Goal: Task Accomplishment & Management: Manage account settings

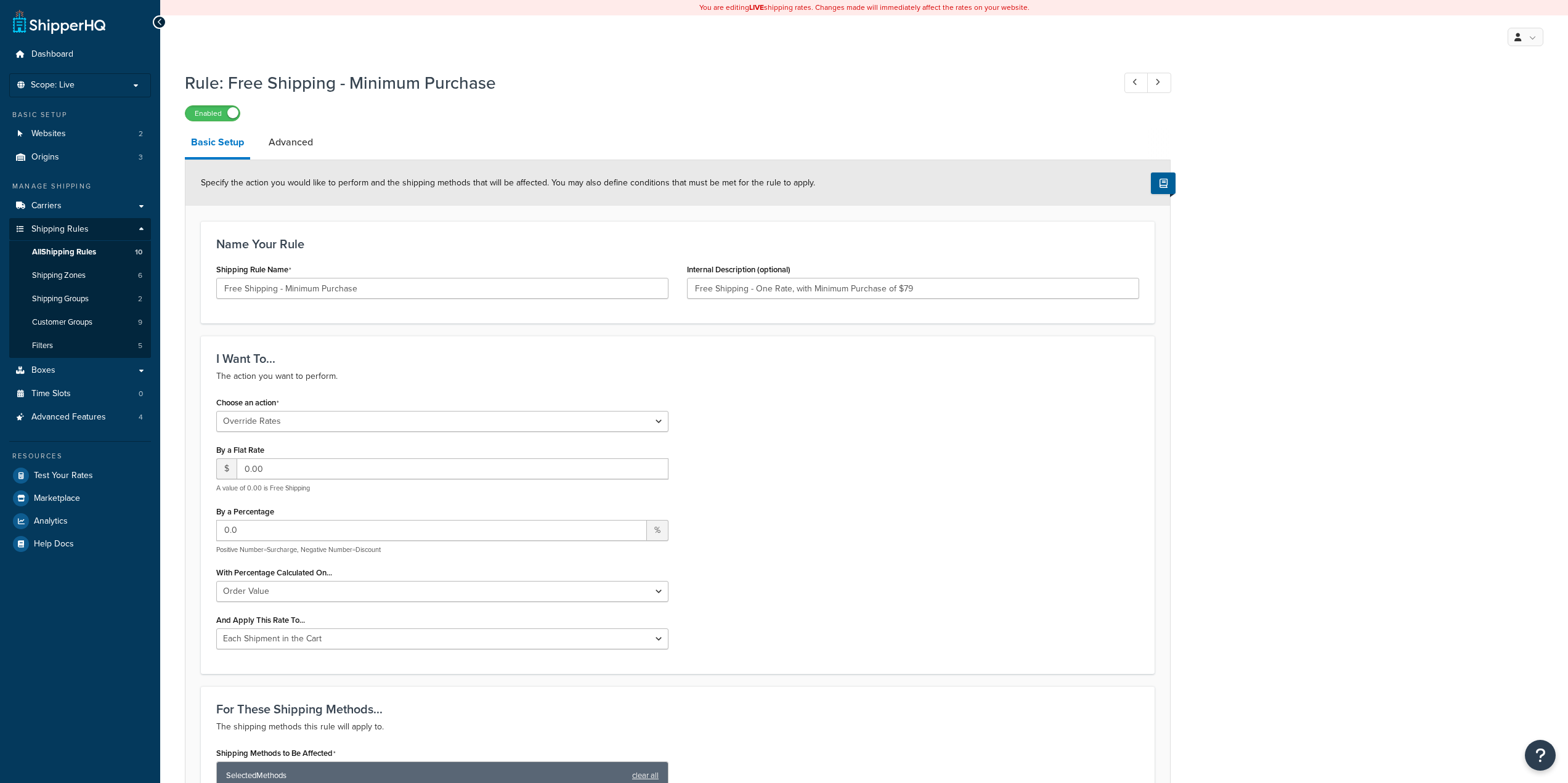
select select "OVERRIDE"
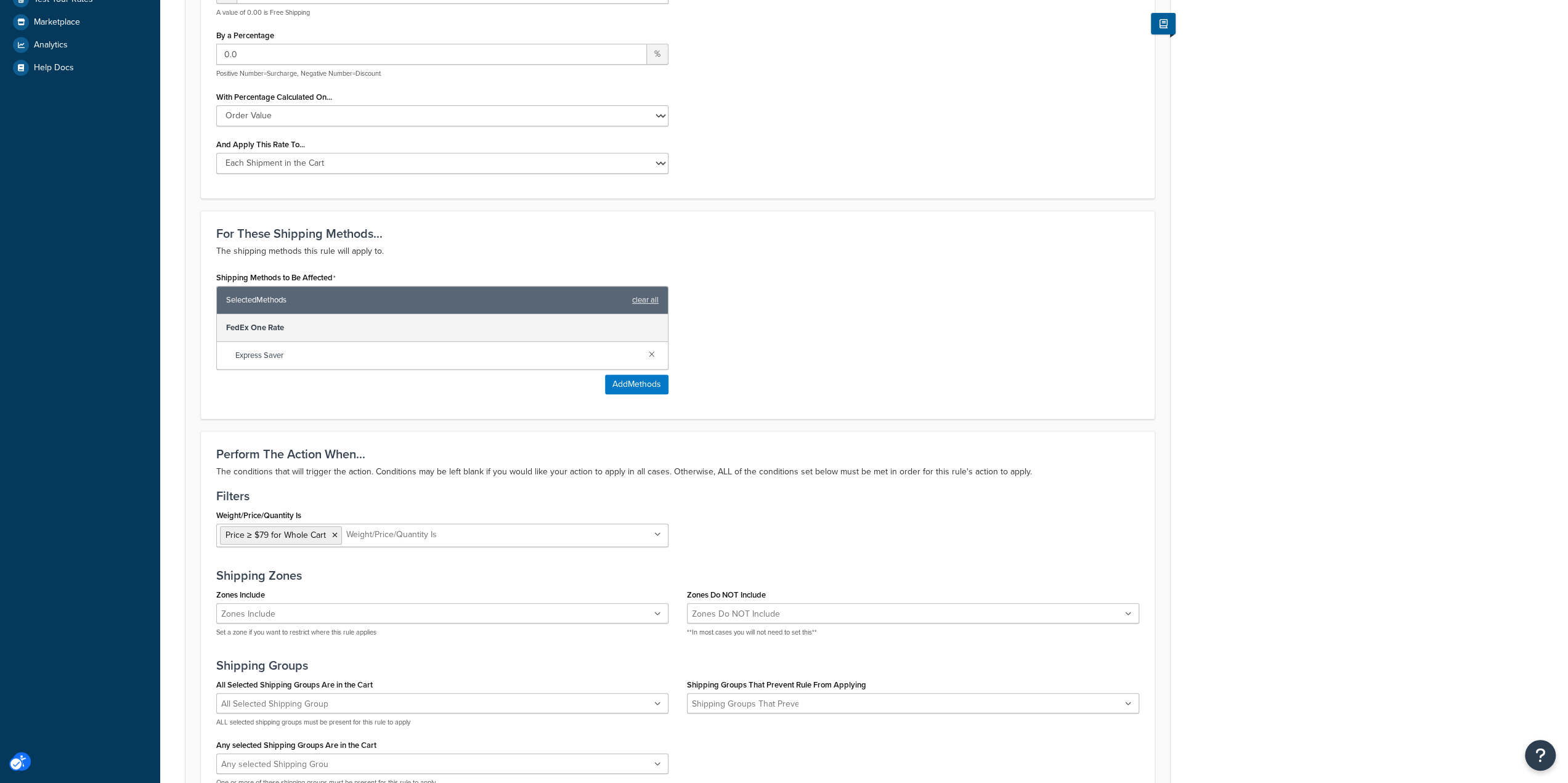
scroll to position [703, 0]
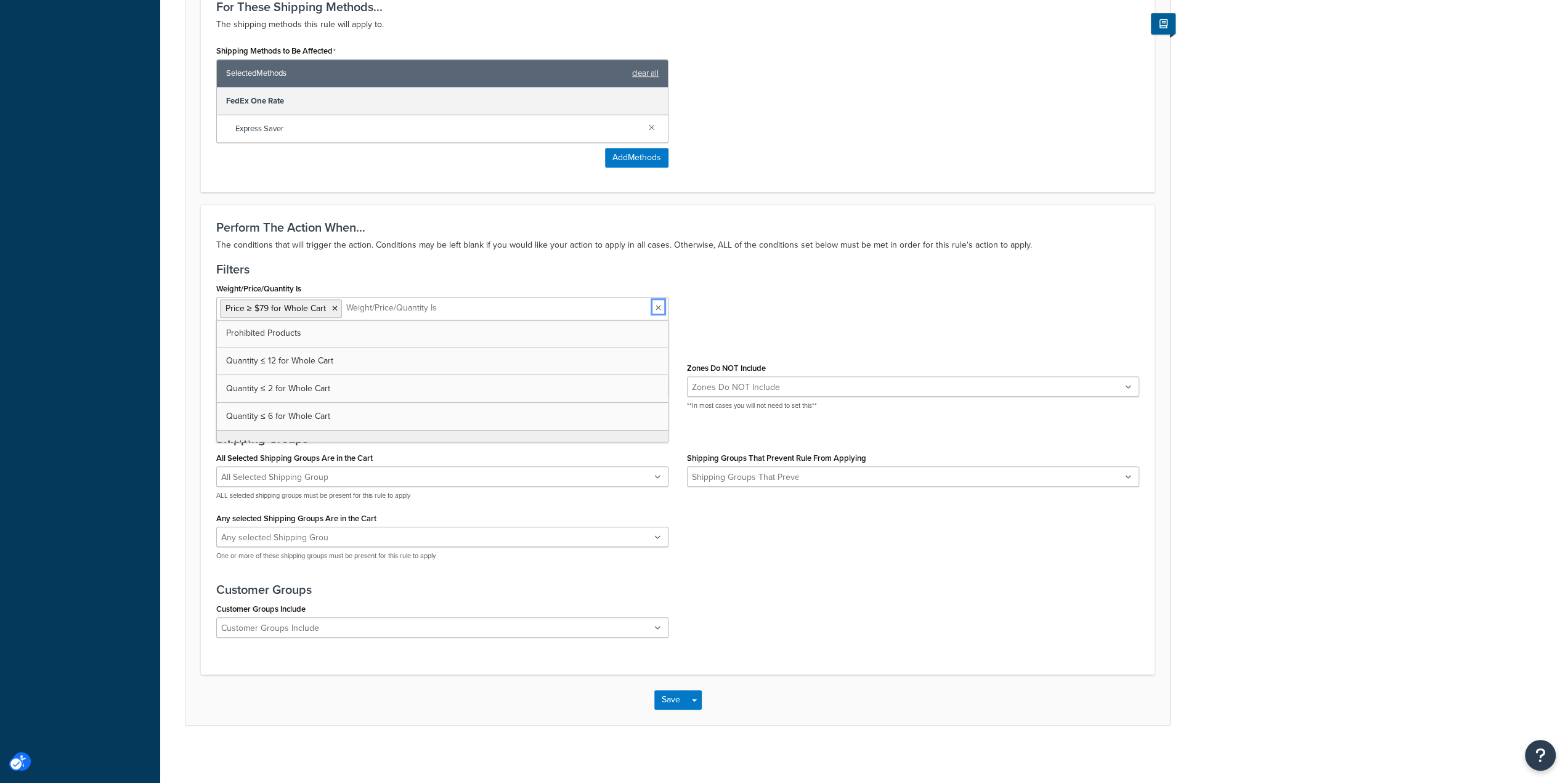
click at [657, 306] on icon "Unlabelled" at bounding box center [659, 308] width 6 height 7
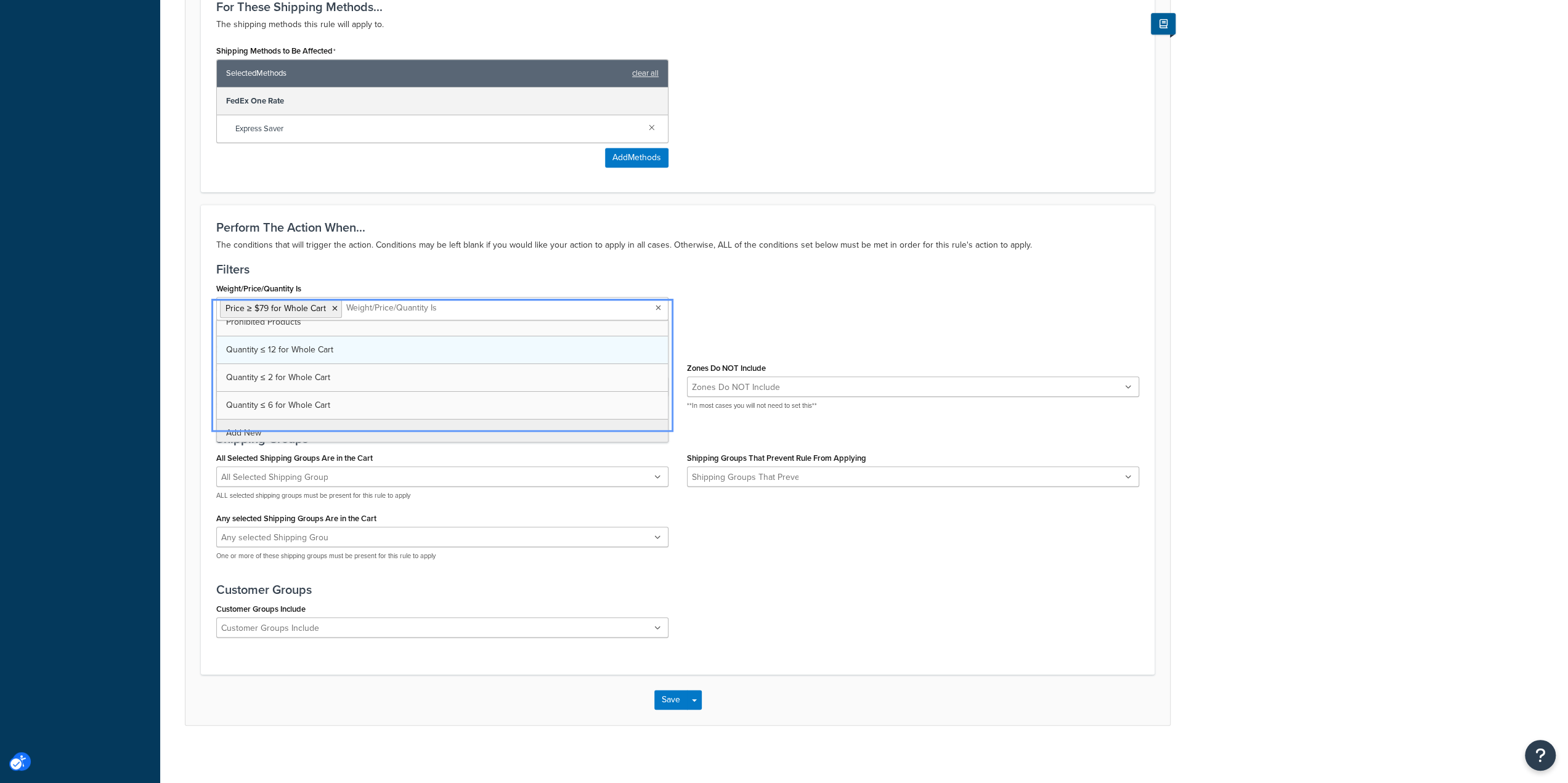
scroll to position [15, 0]
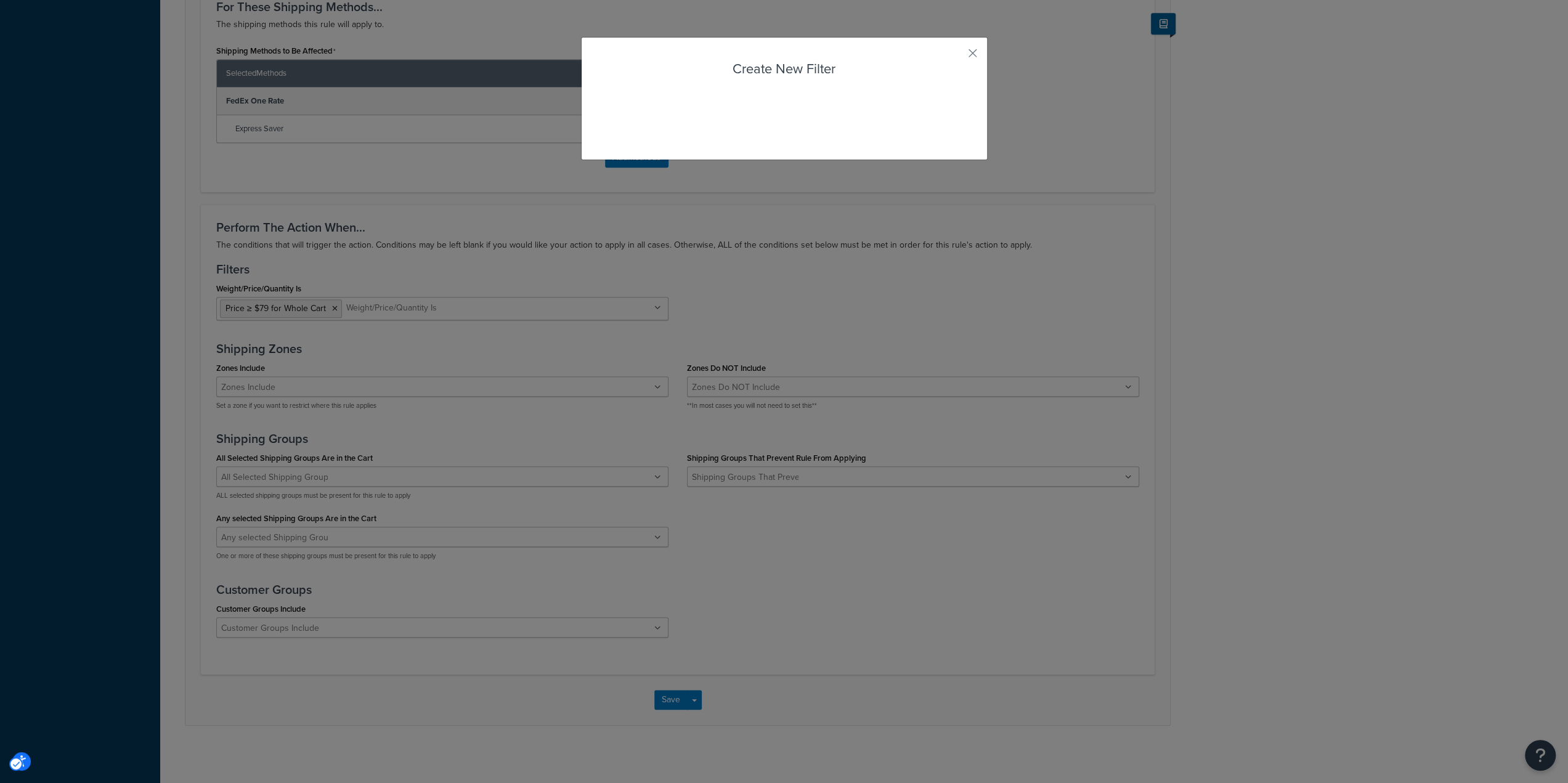
click at [267, 421] on div "Rule: Free Shipping - Minimum Purchase Previous Record Next Record Enabled Basi…" at bounding box center [864, 59] width 1408 height 1395
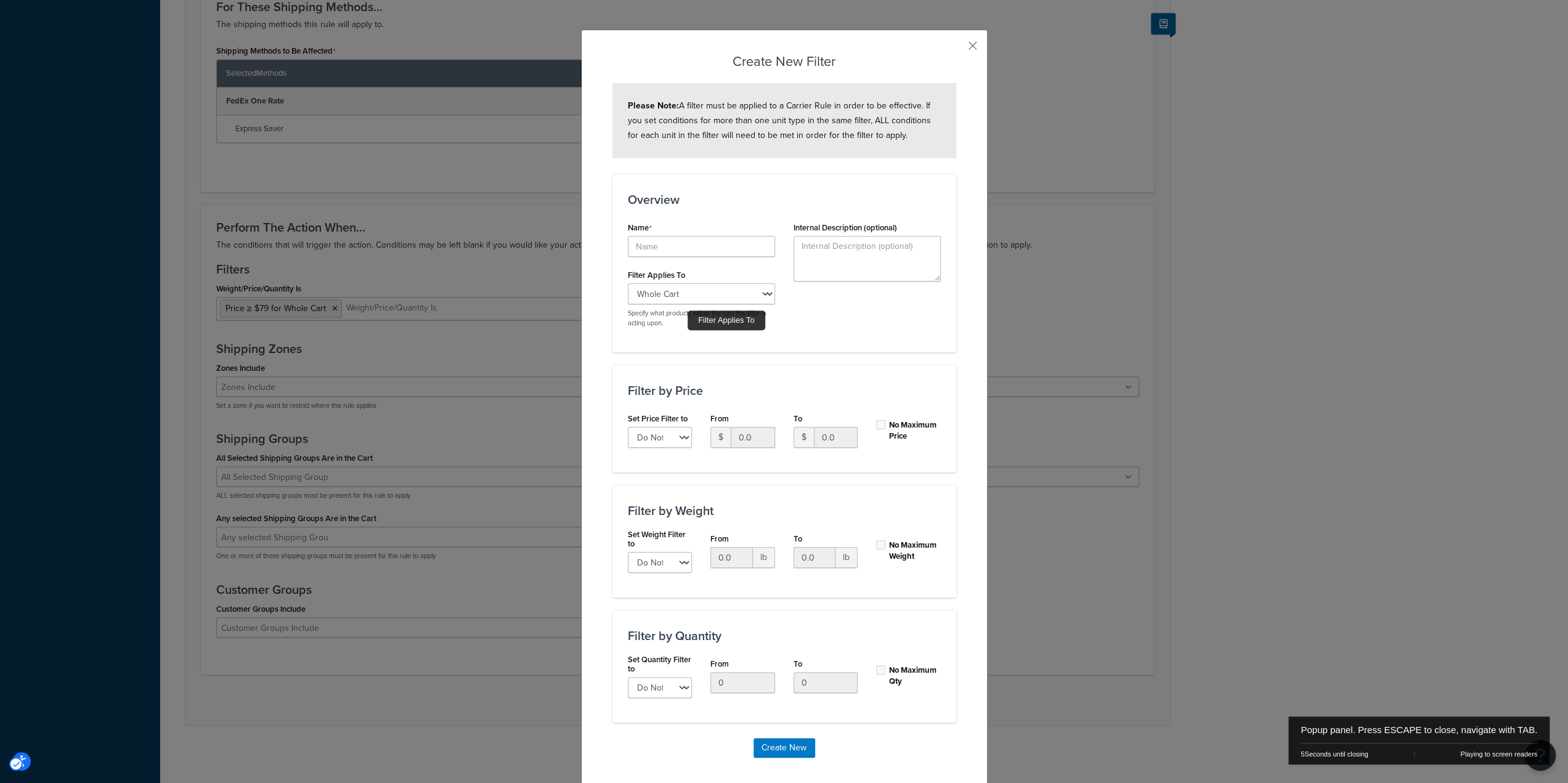
scroll to position [0, 0]
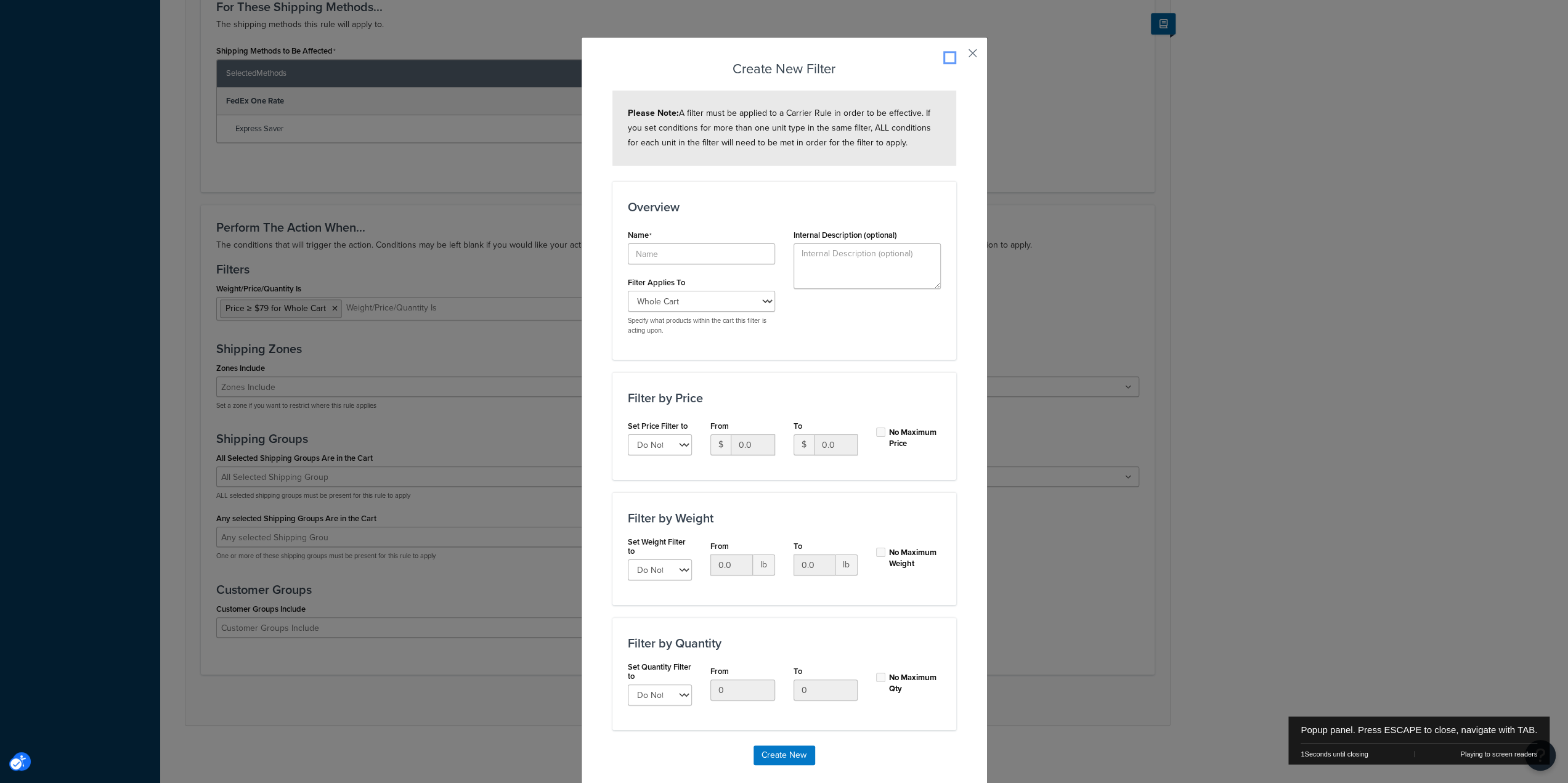
click at [956, 56] on button "Popup" at bounding box center [955, 57] width 3 height 3
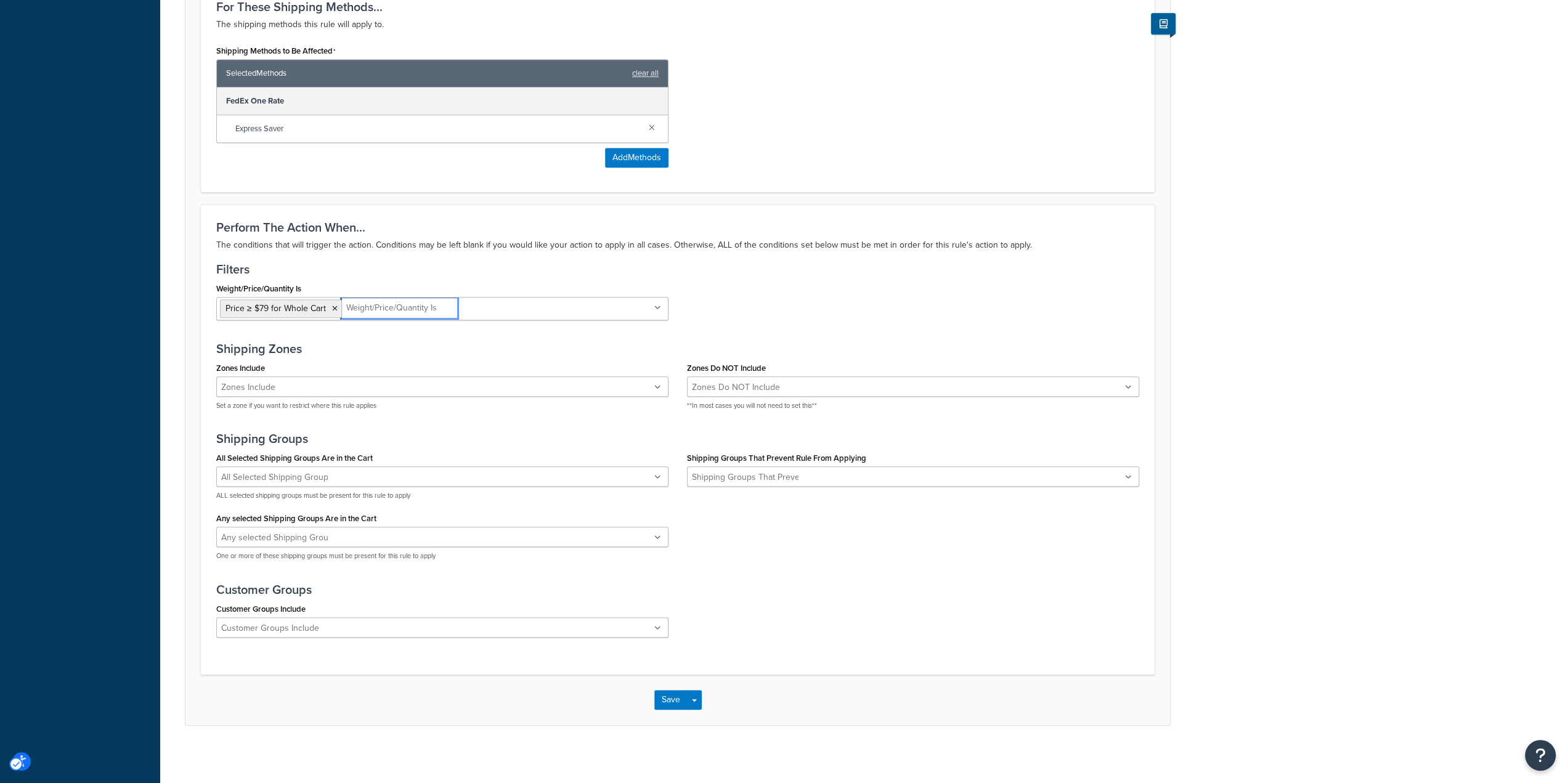
click at [630, 307] on ul "Price ≥ $79 for Whole Cart" at bounding box center [442, 309] width 452 height 23
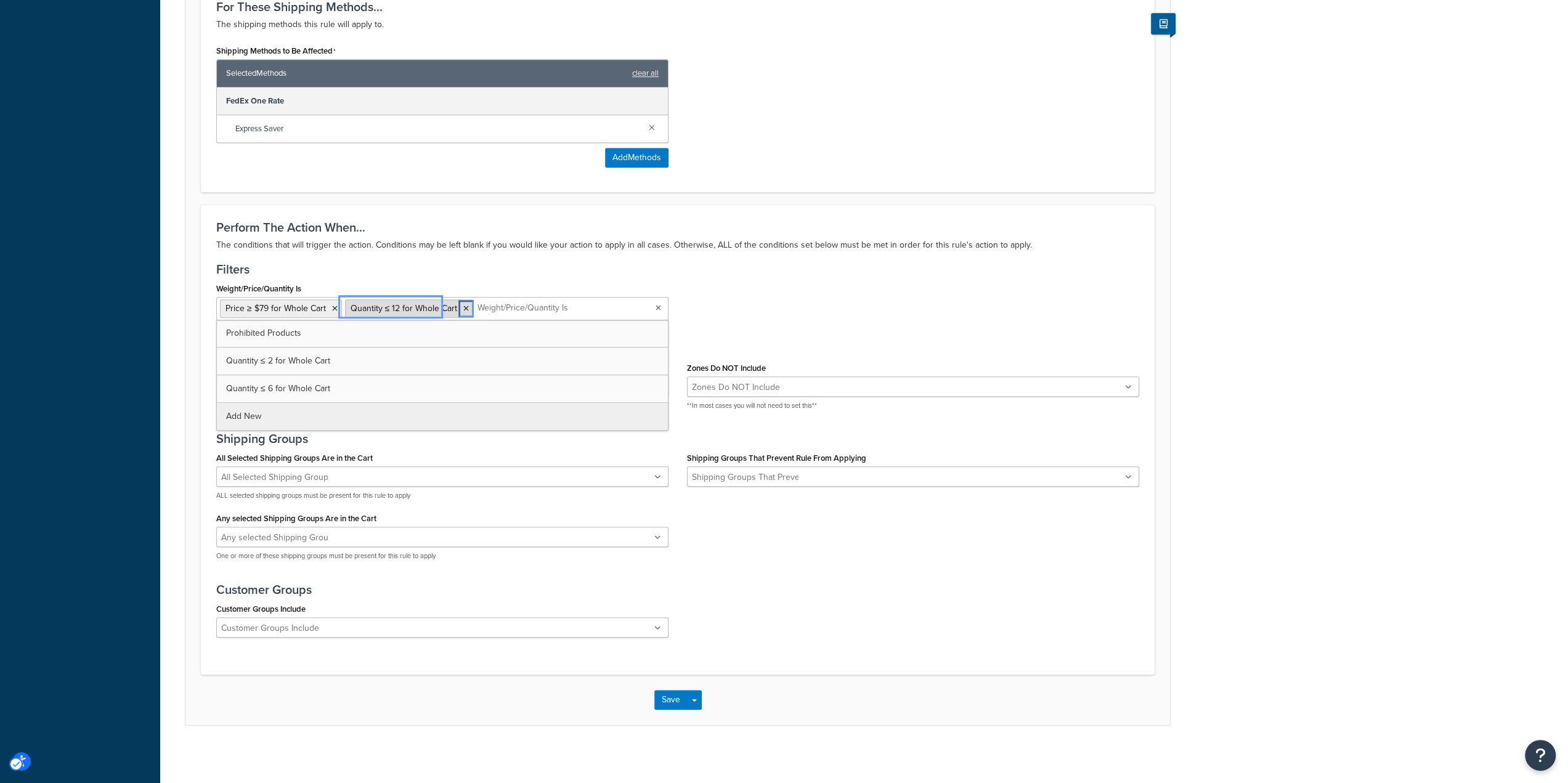
click at [463, 305] on icon at bounding box center [466, 309] width 6 height 7
click at [410, 259] on div "Perform The Action When... The conditions that will trigger the action. Conditi…" at bounding box center [678, 439] width 954 height 470
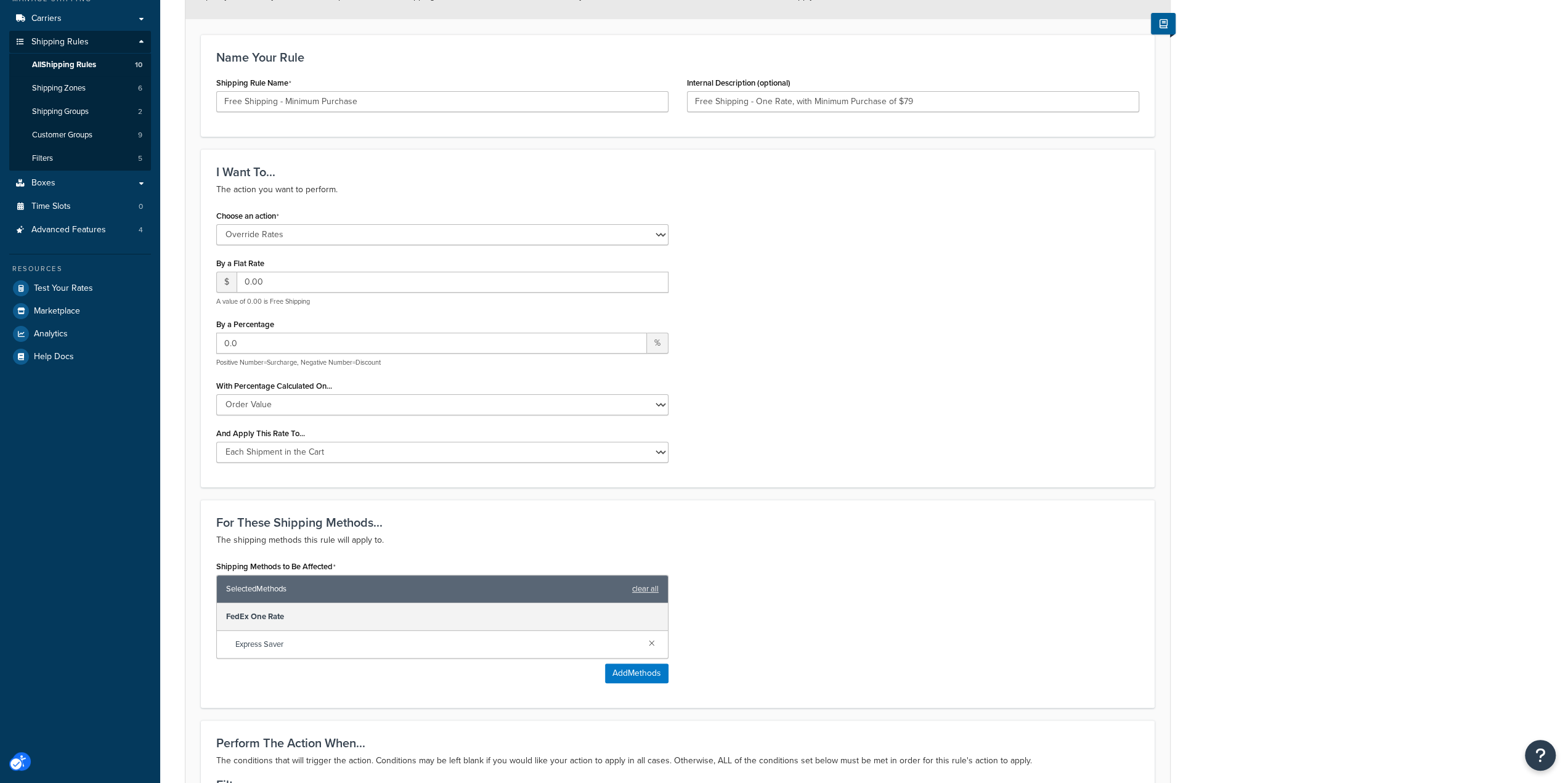
scroll to position [87, 0]
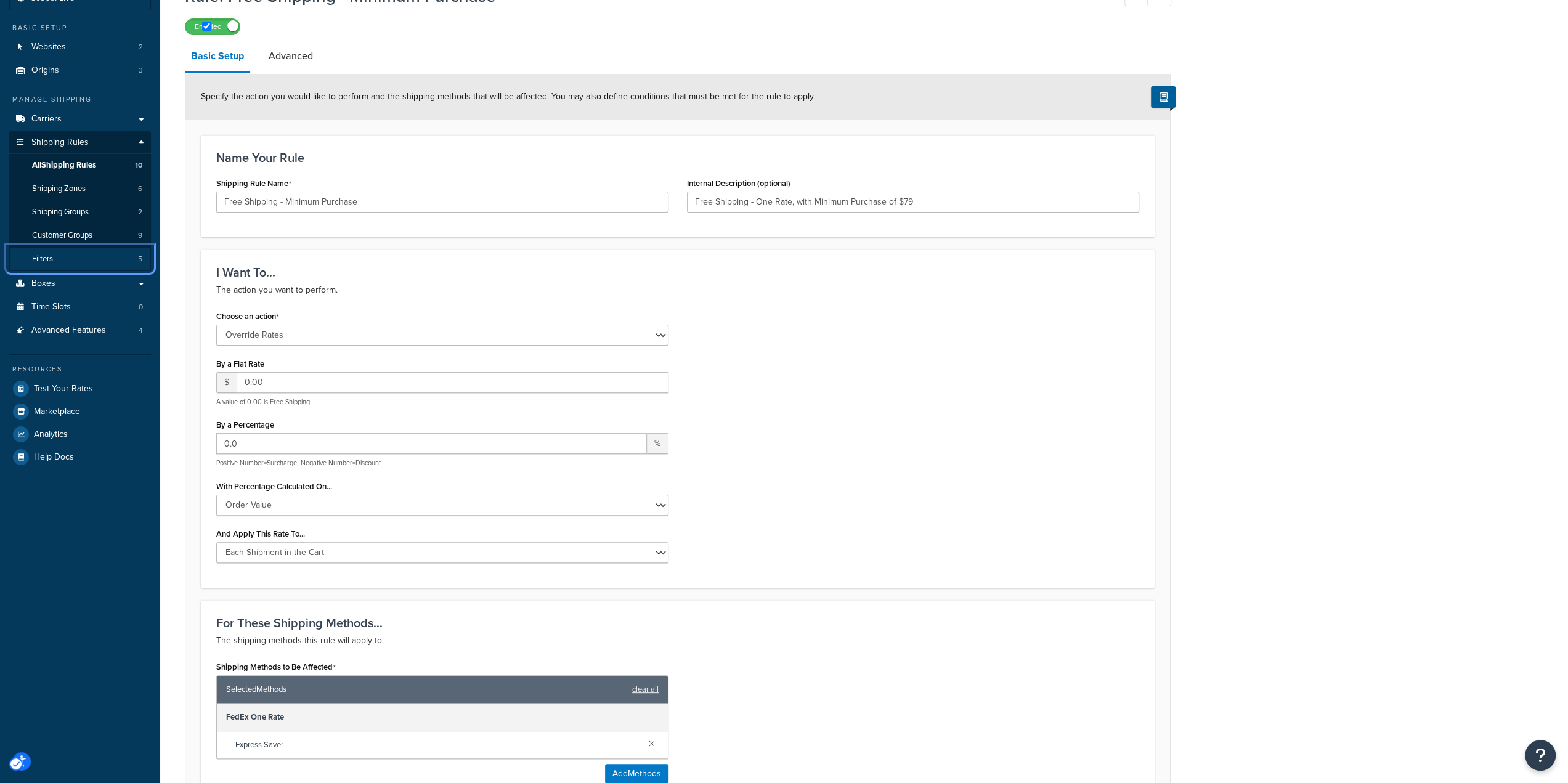
click at [49, 259] on span "Filters" at bounding box center [42, 259] width 21 height 10
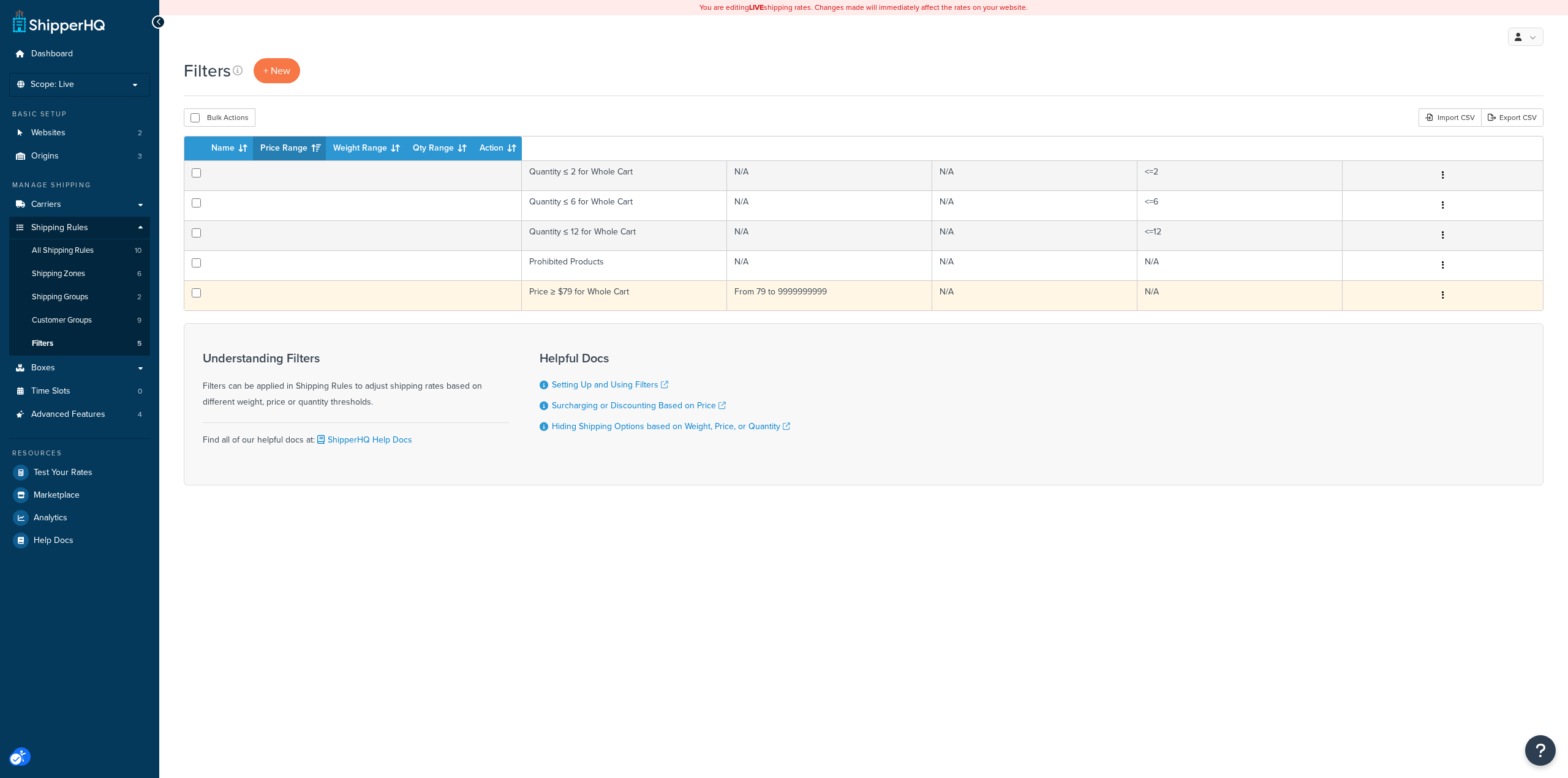
click at [923, 296] on td "From 79 to 9999999999" at bounding box center [829, 296] width 205 height 30
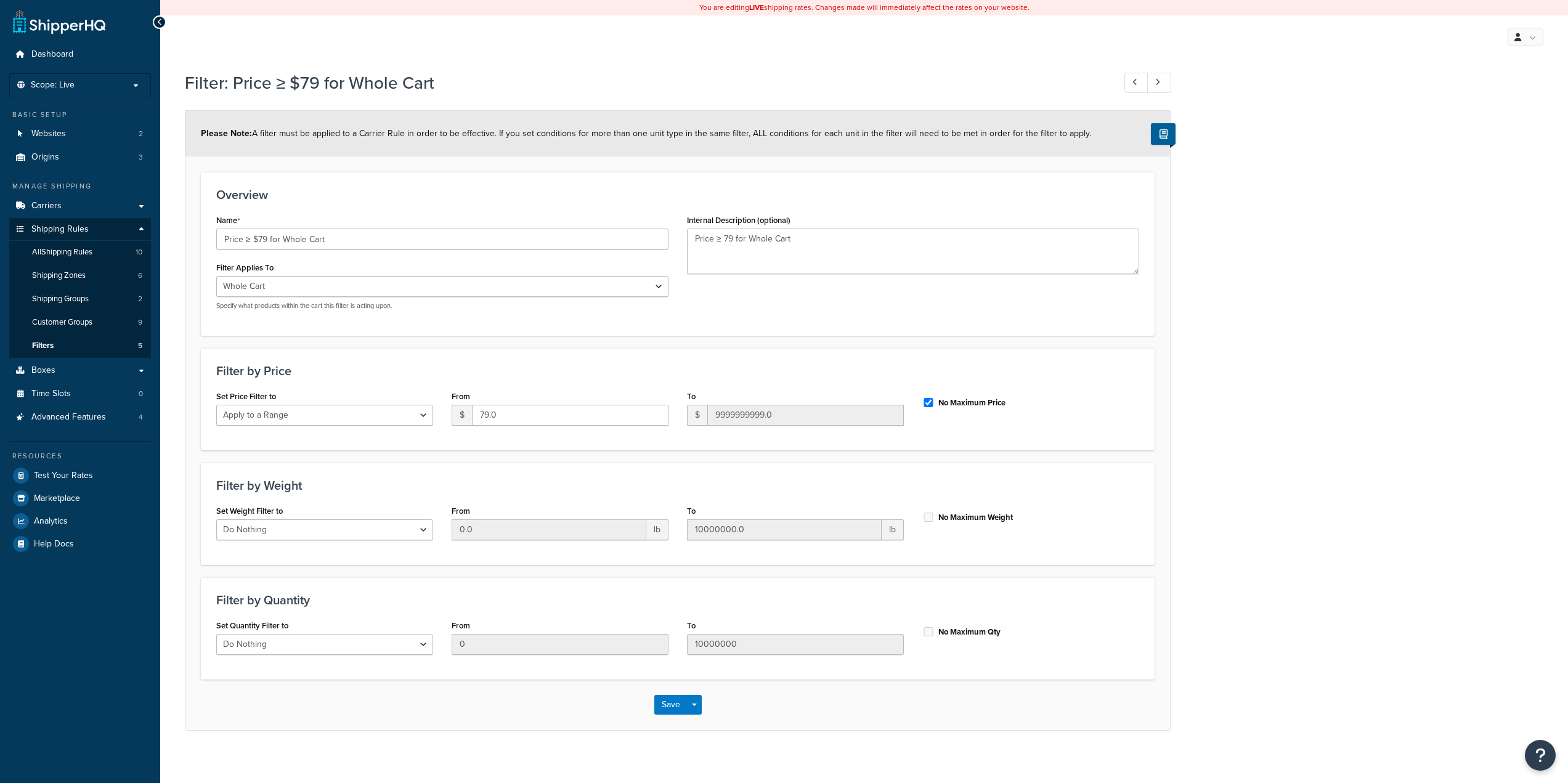
select select "range"
click at [38, 346] on span "Filters" at bounding box center [43, 346] width 22 height 10
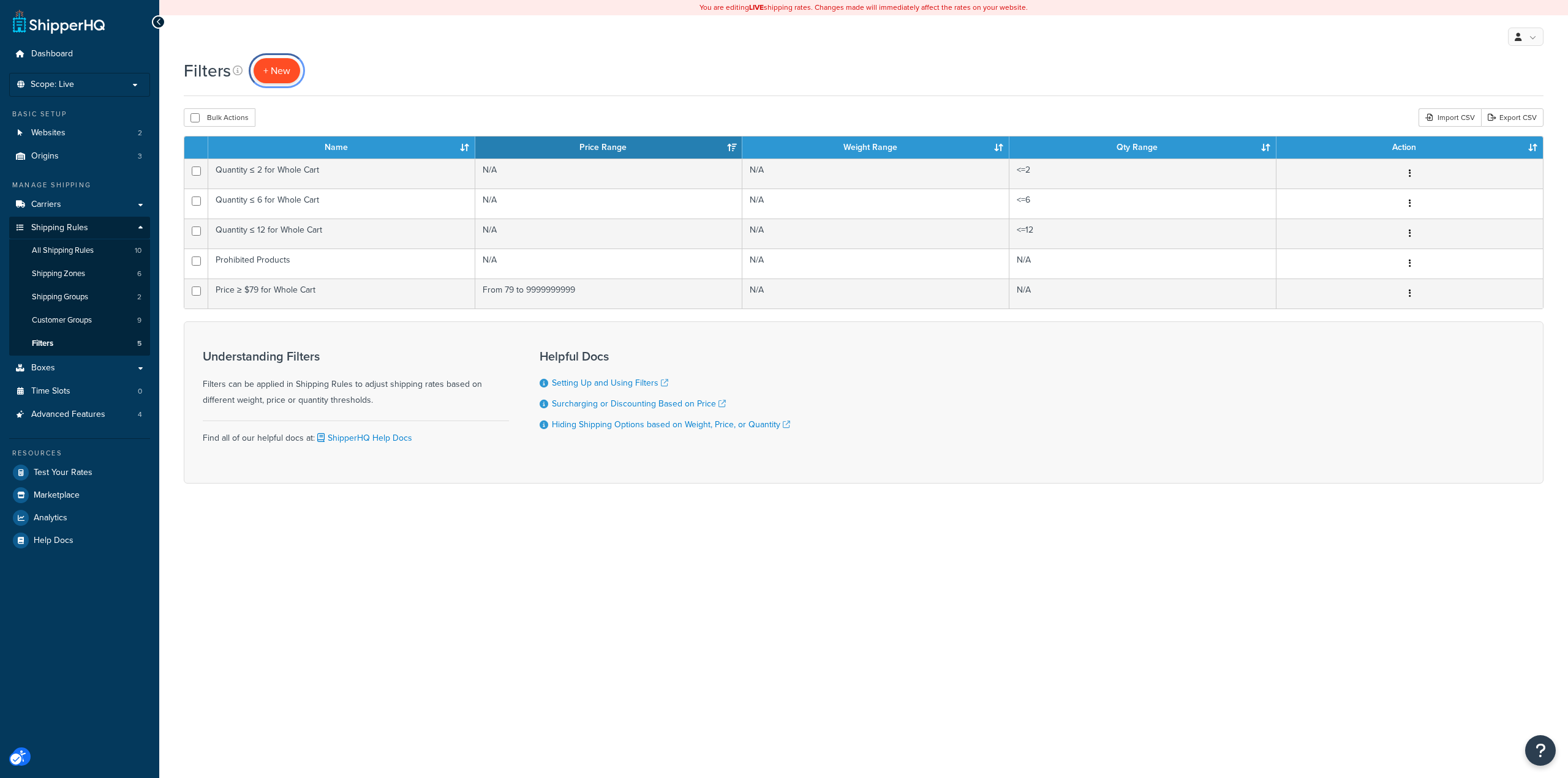
click at [261, 63] on link "+ New" at bounding box center [276, 71] width 46 height 25
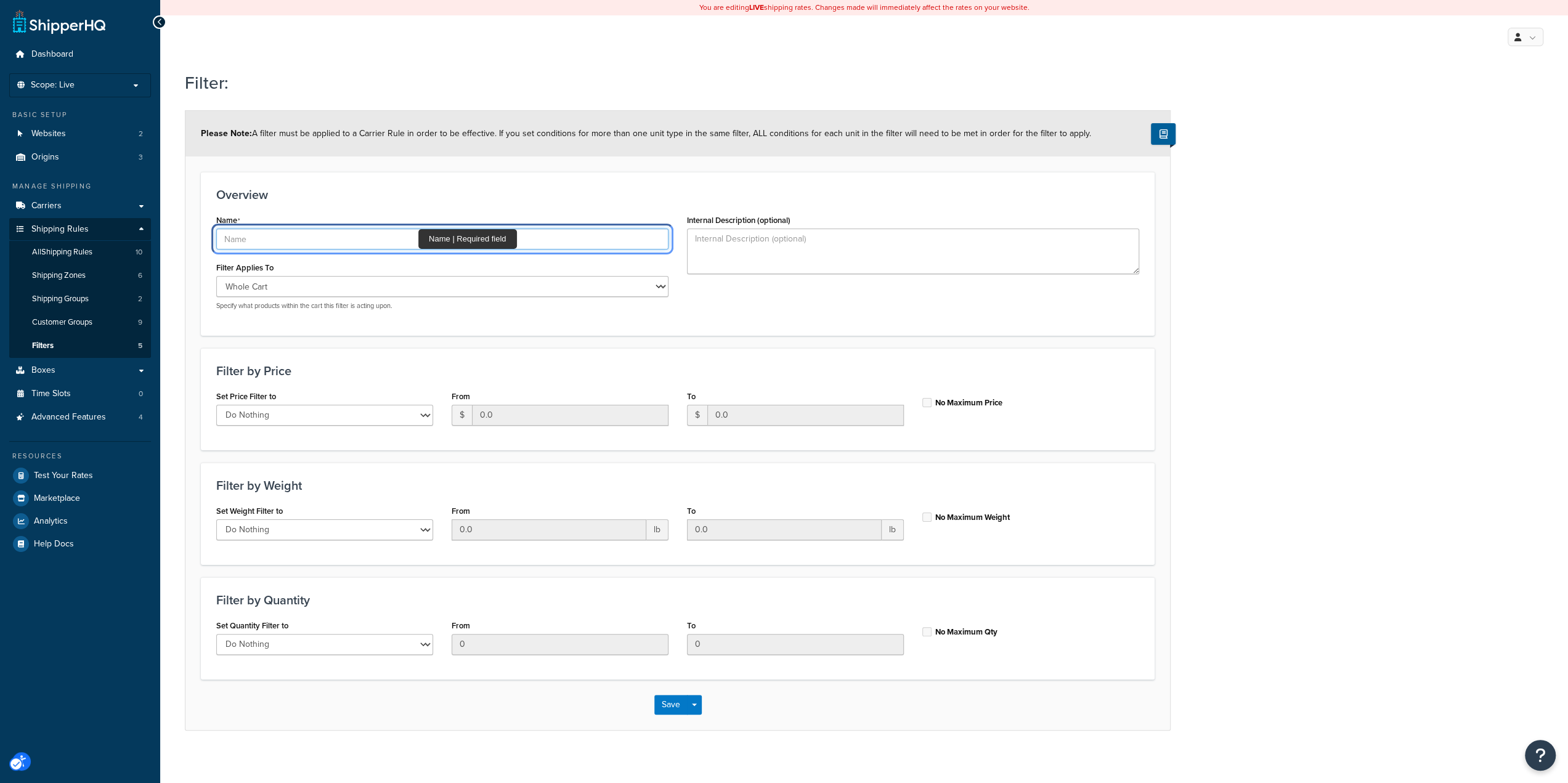
click at [408, 241] on input "Name" at bounding box center [442, 239] width 452 height 21
type input "Free Shipping"
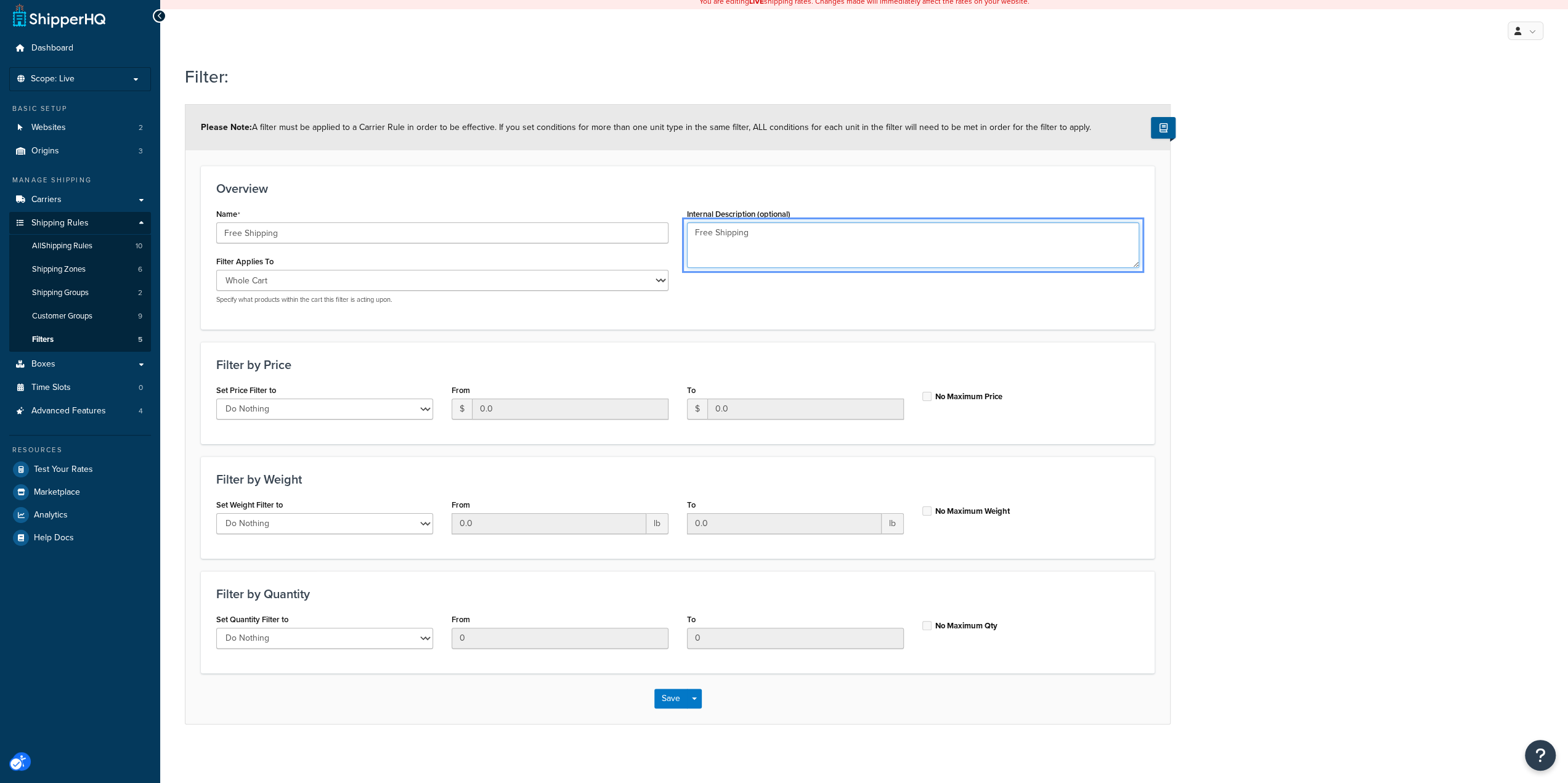
scroll to position [8, 0]
type textarea "Free Shipping"
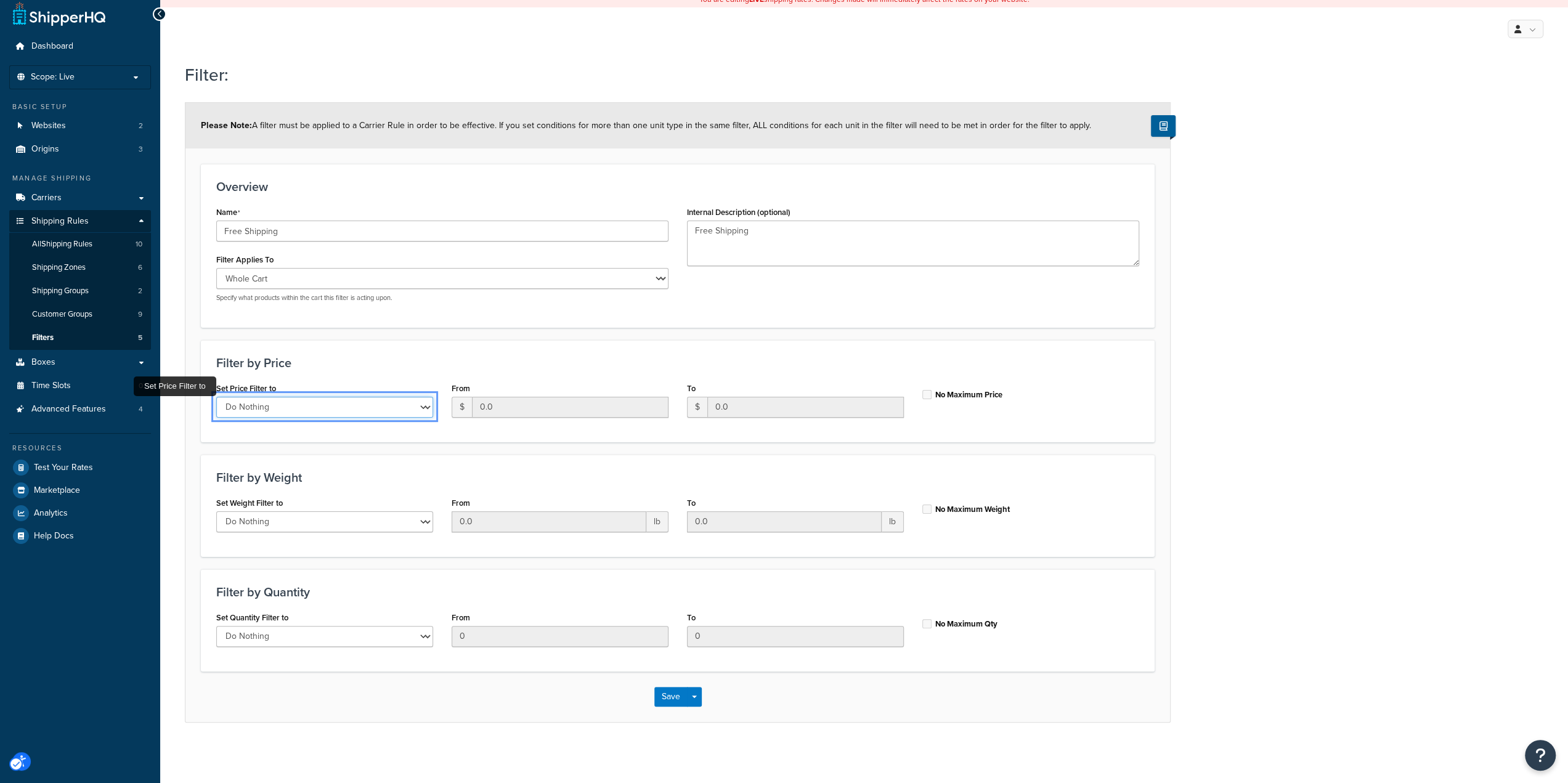
click at [386, 410] on select "Do Nothing Apply to a Range" at bounding box center [325, 407] width 217 height 21
select select "range"
click at [216, 397] on select "Do Nothing Apply to a Range" at bounding box center [325, 407] width 217 height 21
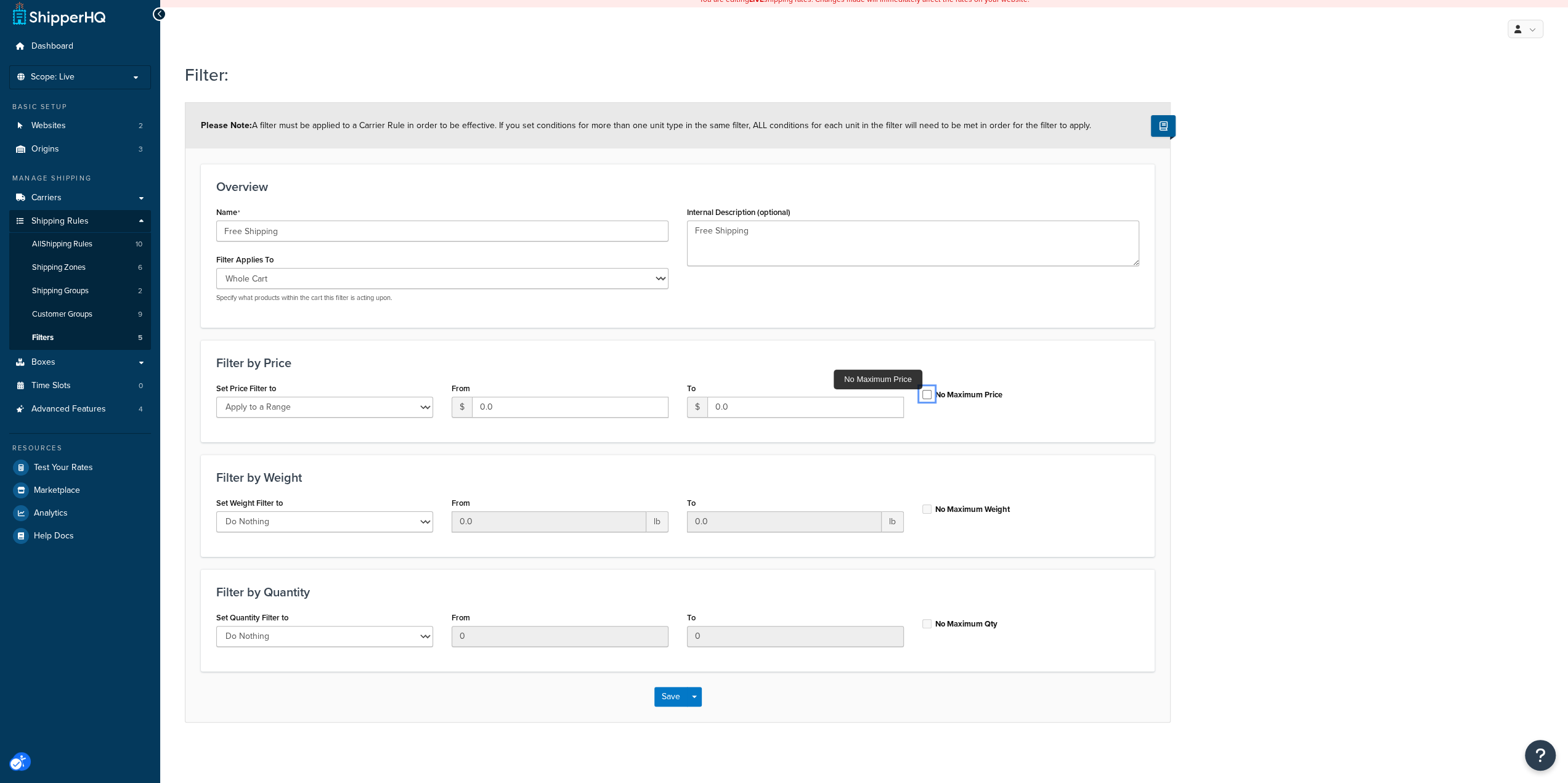
click at [927, 394] on input "No Maximum Price" at bounding box center [927, 394] width 9 height 9
checkbox input "true"
click at [675, 698] on button "Save" at bounding box center [671, 697] width 33 height 20
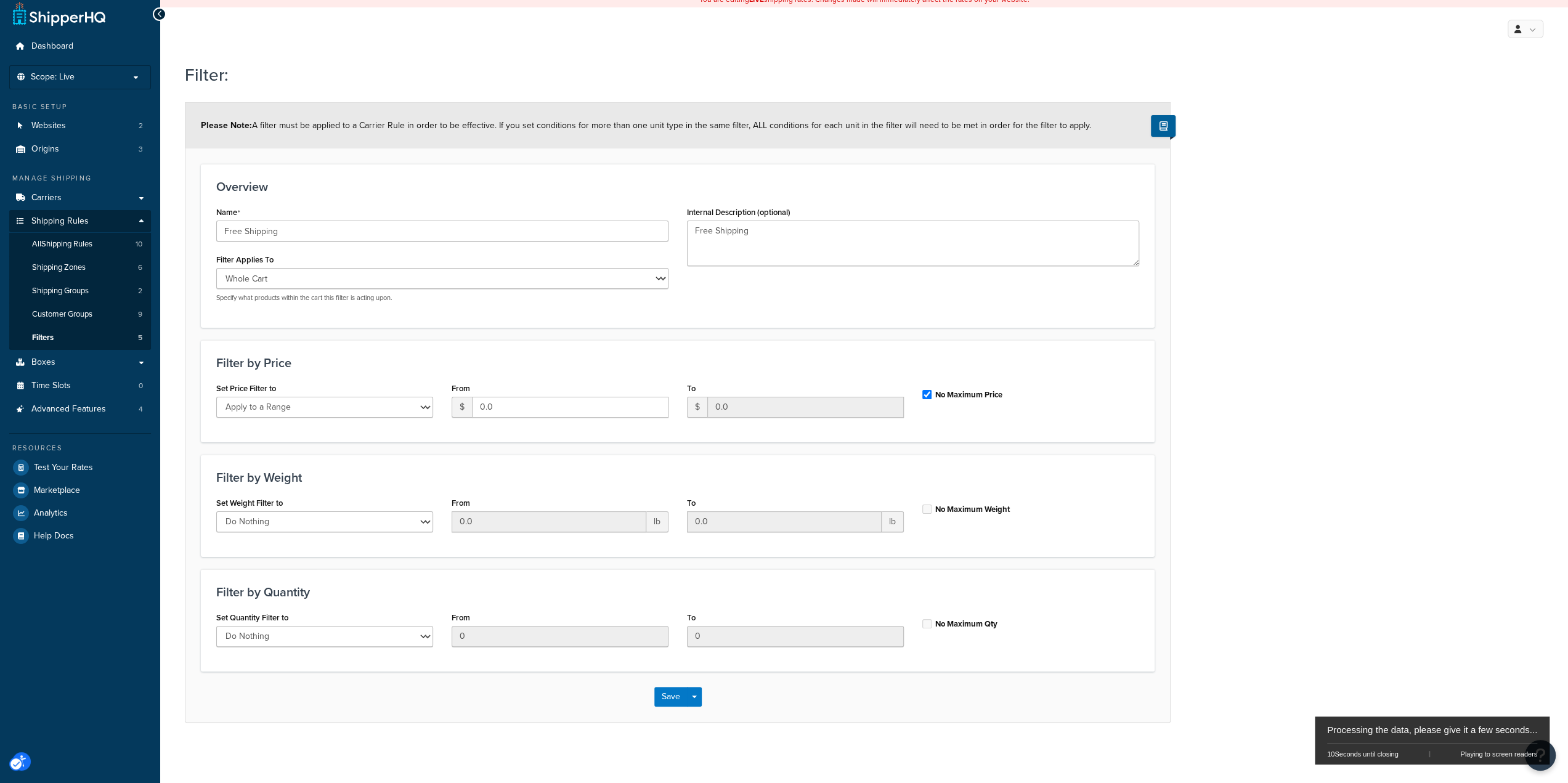
scroll to position [0, 0]
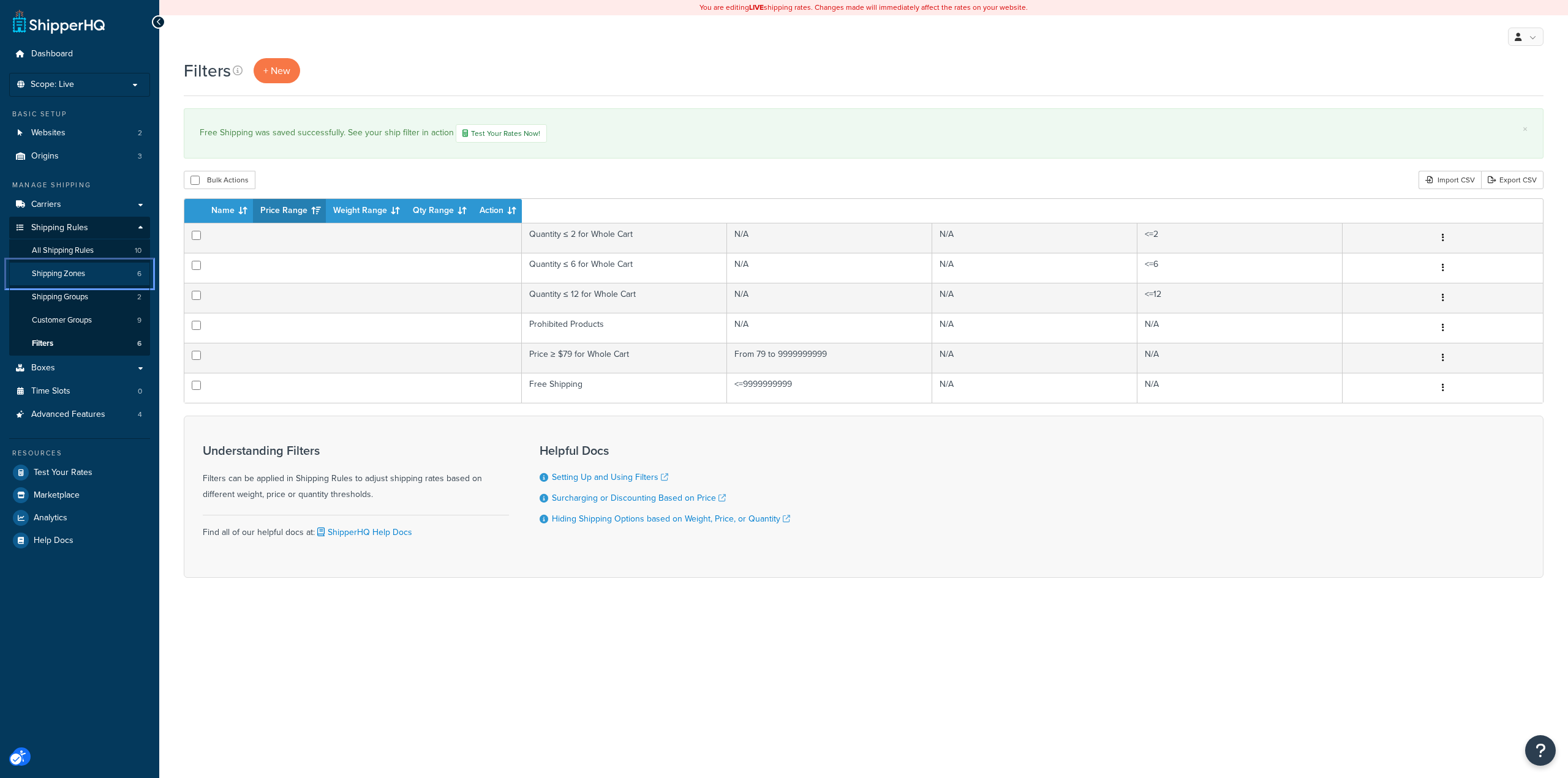
click at [81, 275] on span "Shipping Zones" at bounding box center [58, 274] width 53 height 10
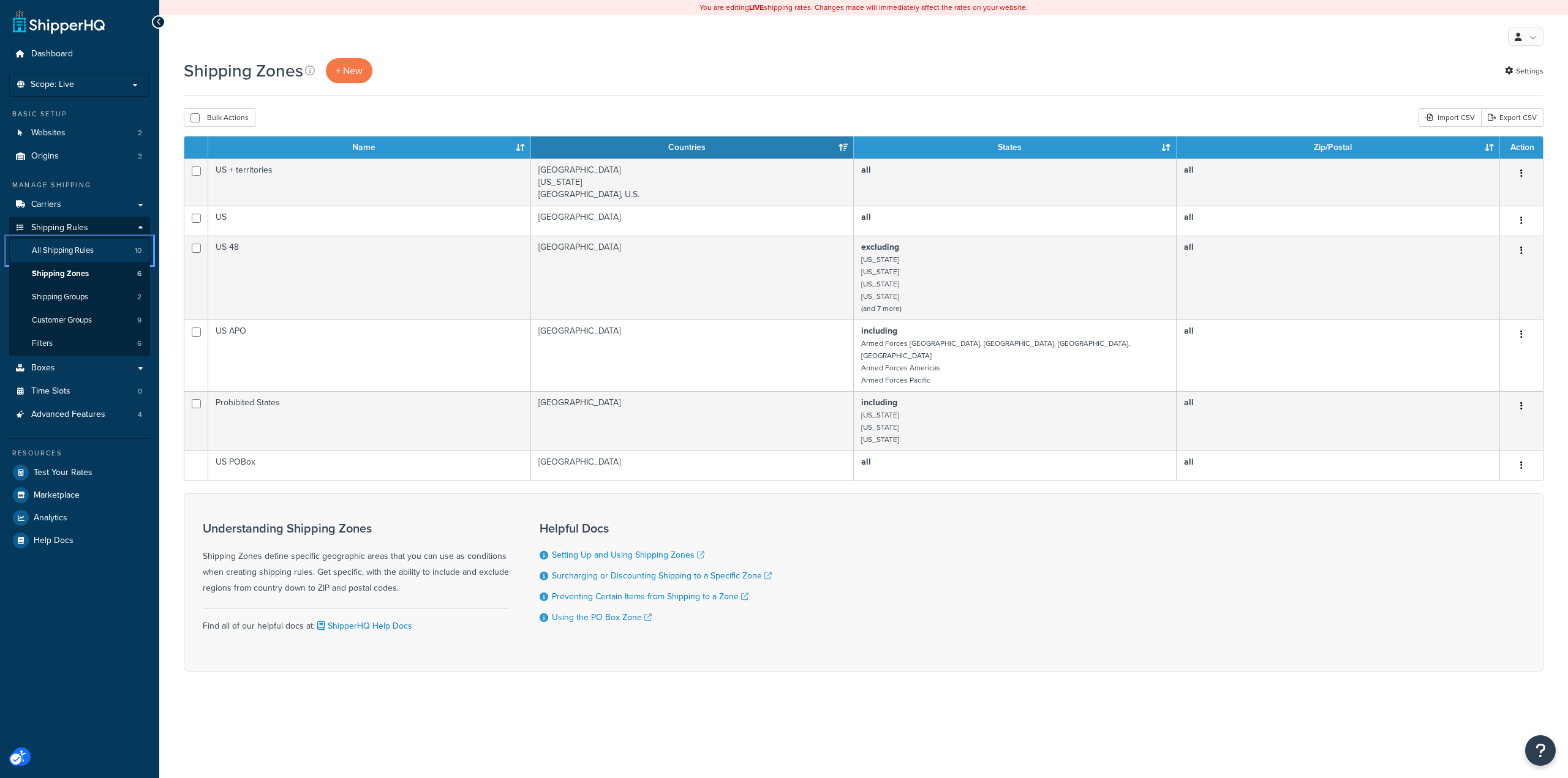
click at [83, 250] on span "All Shipping Rules" at bounding box center [63, 250] width 62 height 10
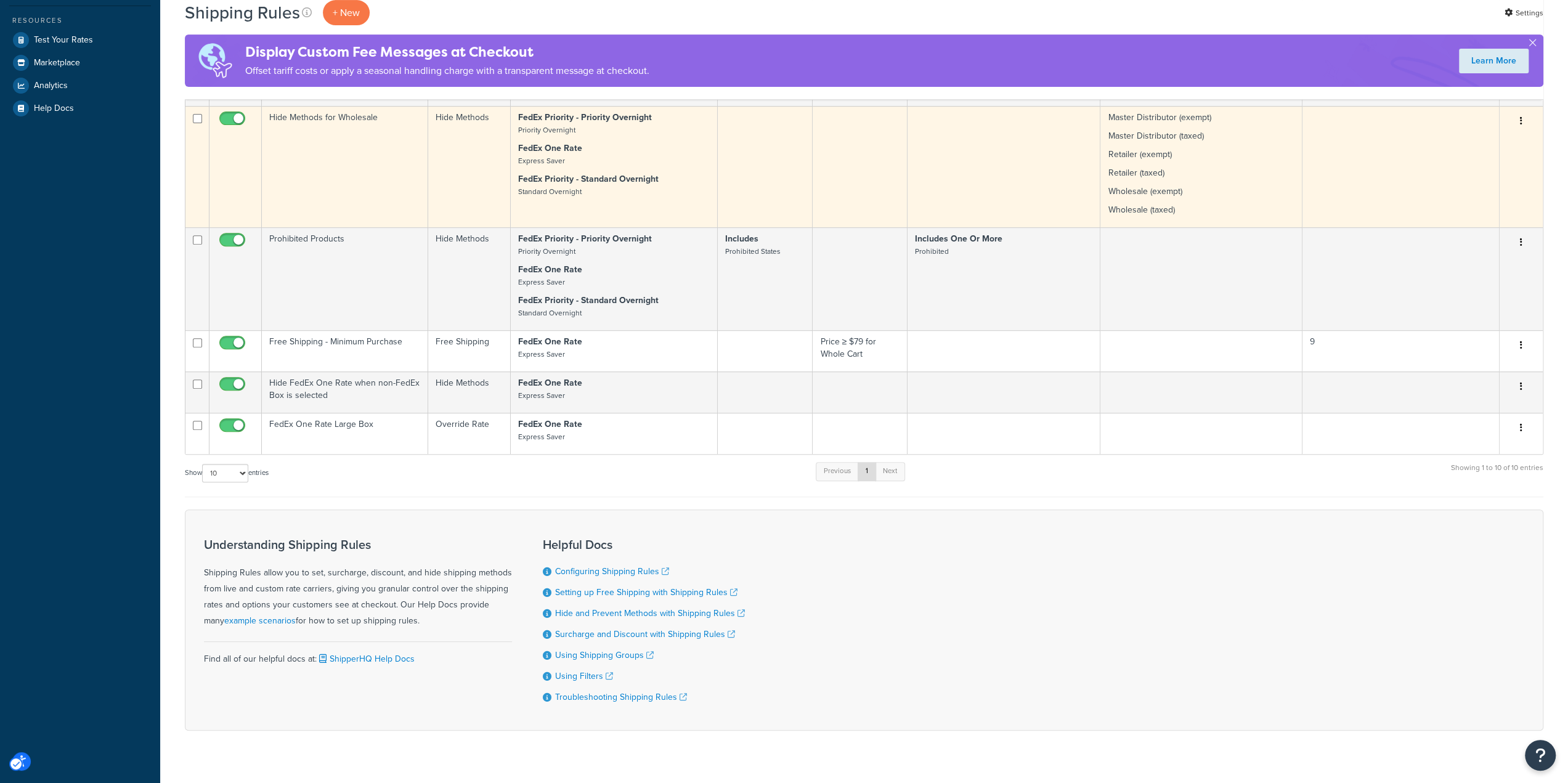
scroll to position [461, 0]
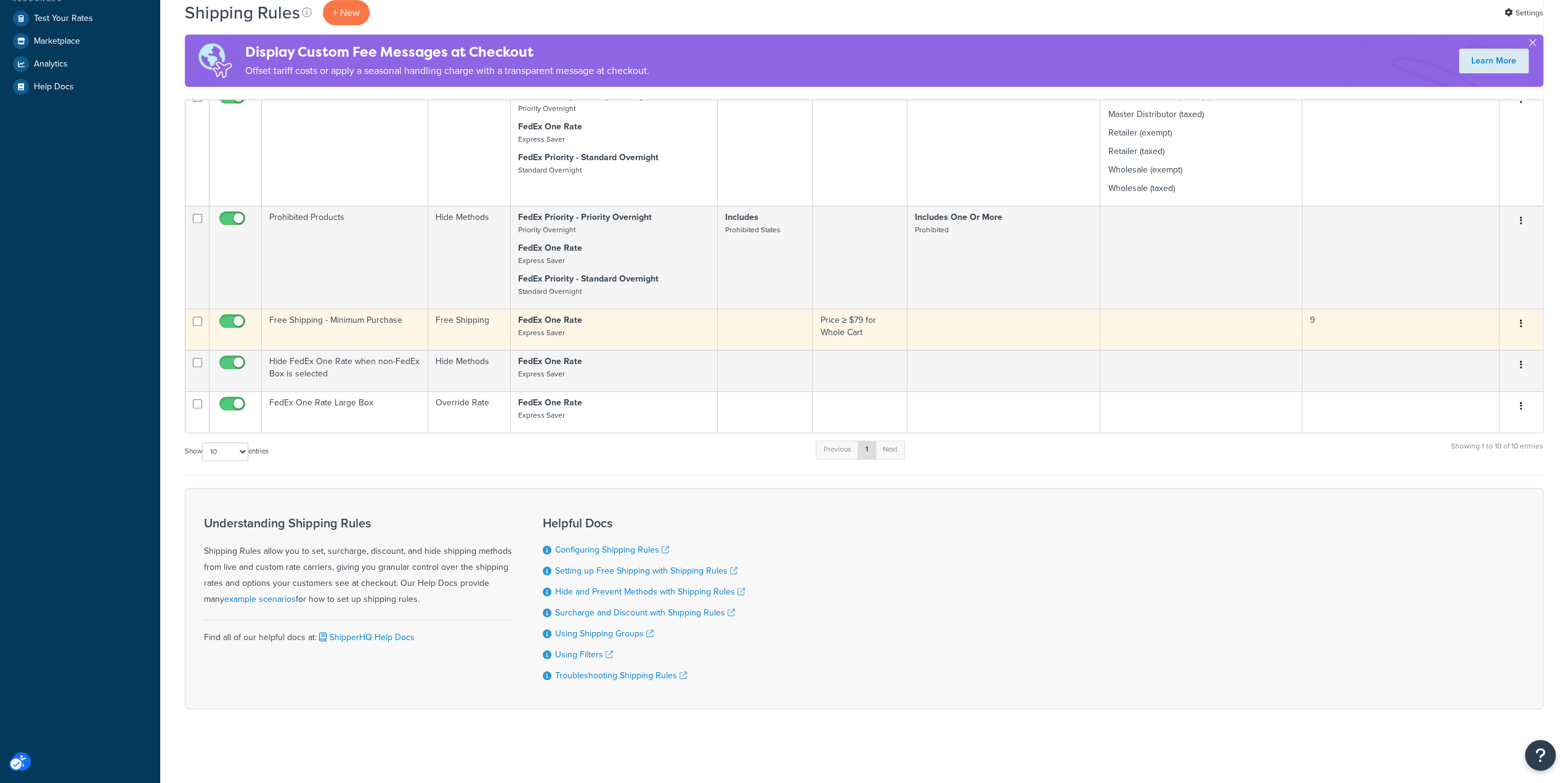
click at [771, 337] on td at bounding box center [765, 329] width 95 height 41
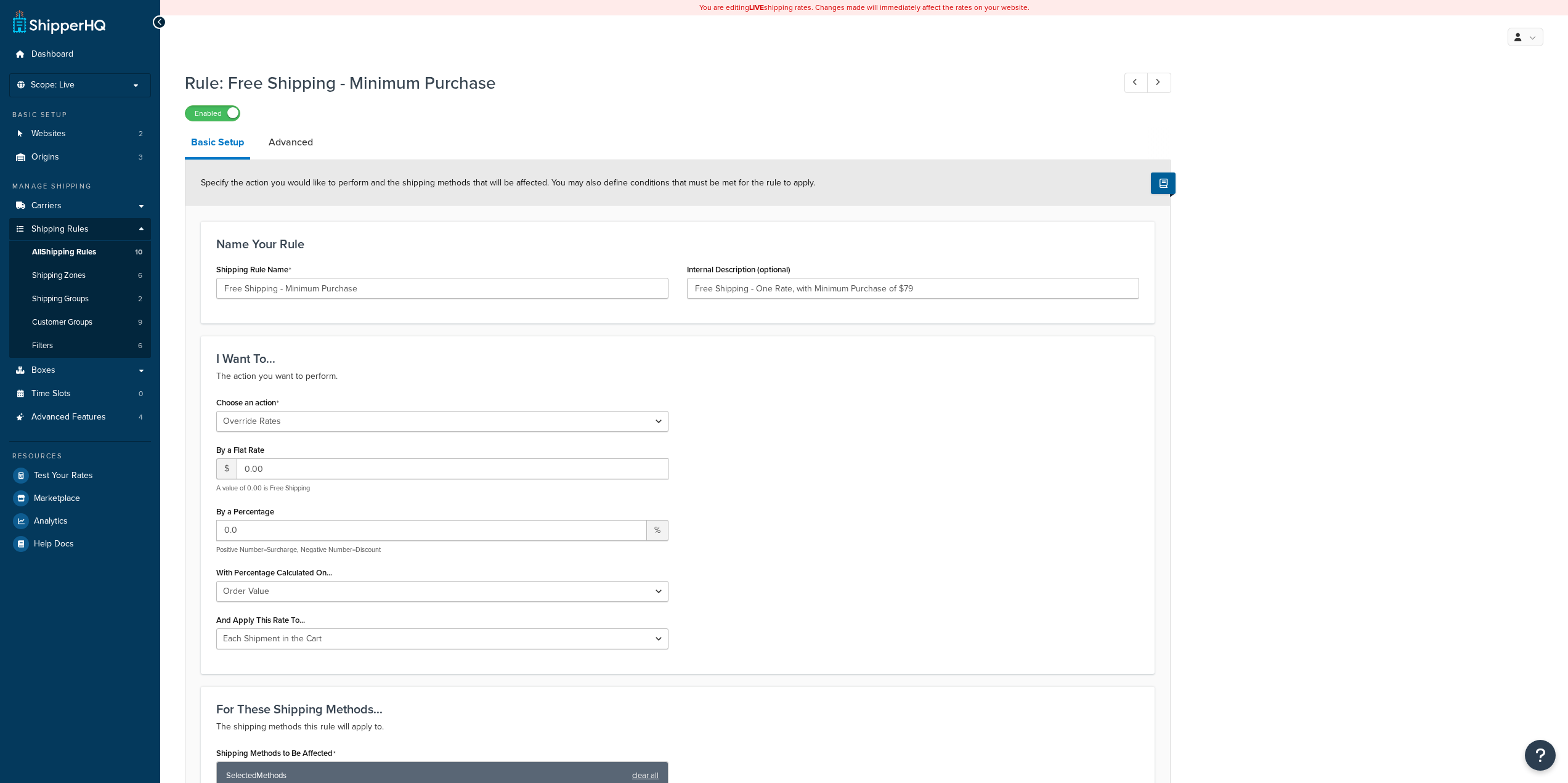
select select "OVERRIDE"
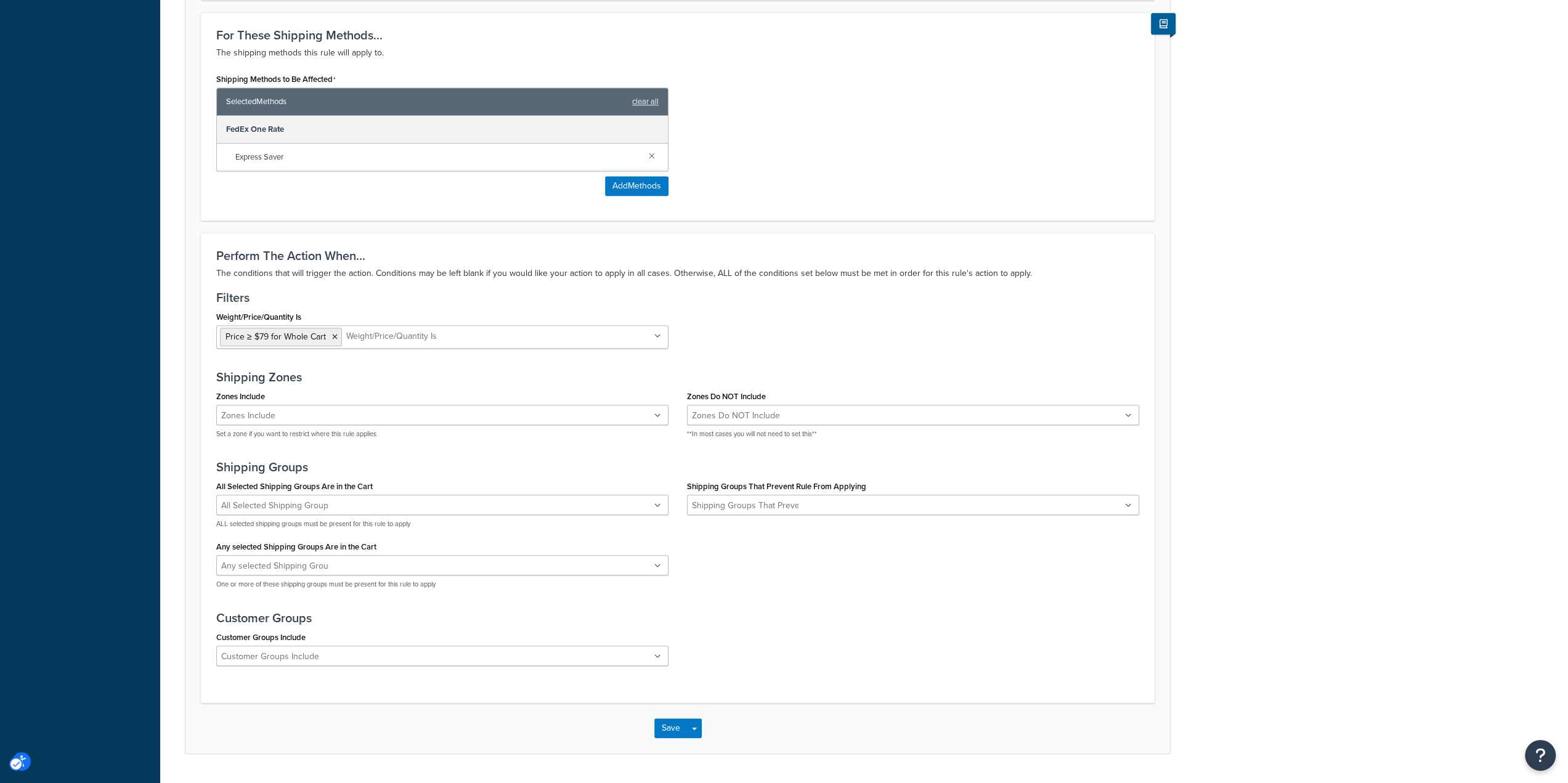
scroll to position [678, 0]
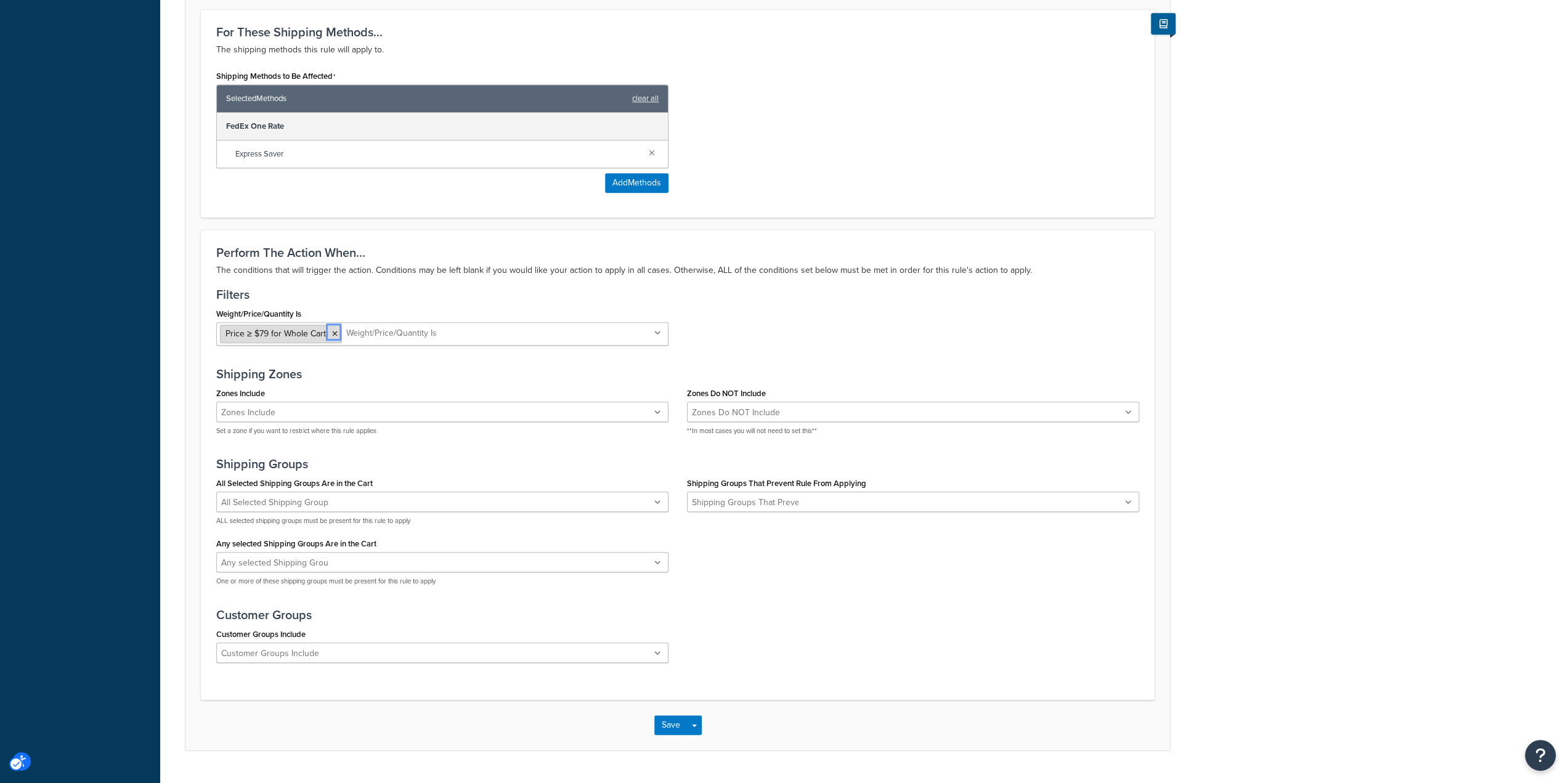
click at [332, 332] on icon at bounding box center [335, 334] width 6 height 7
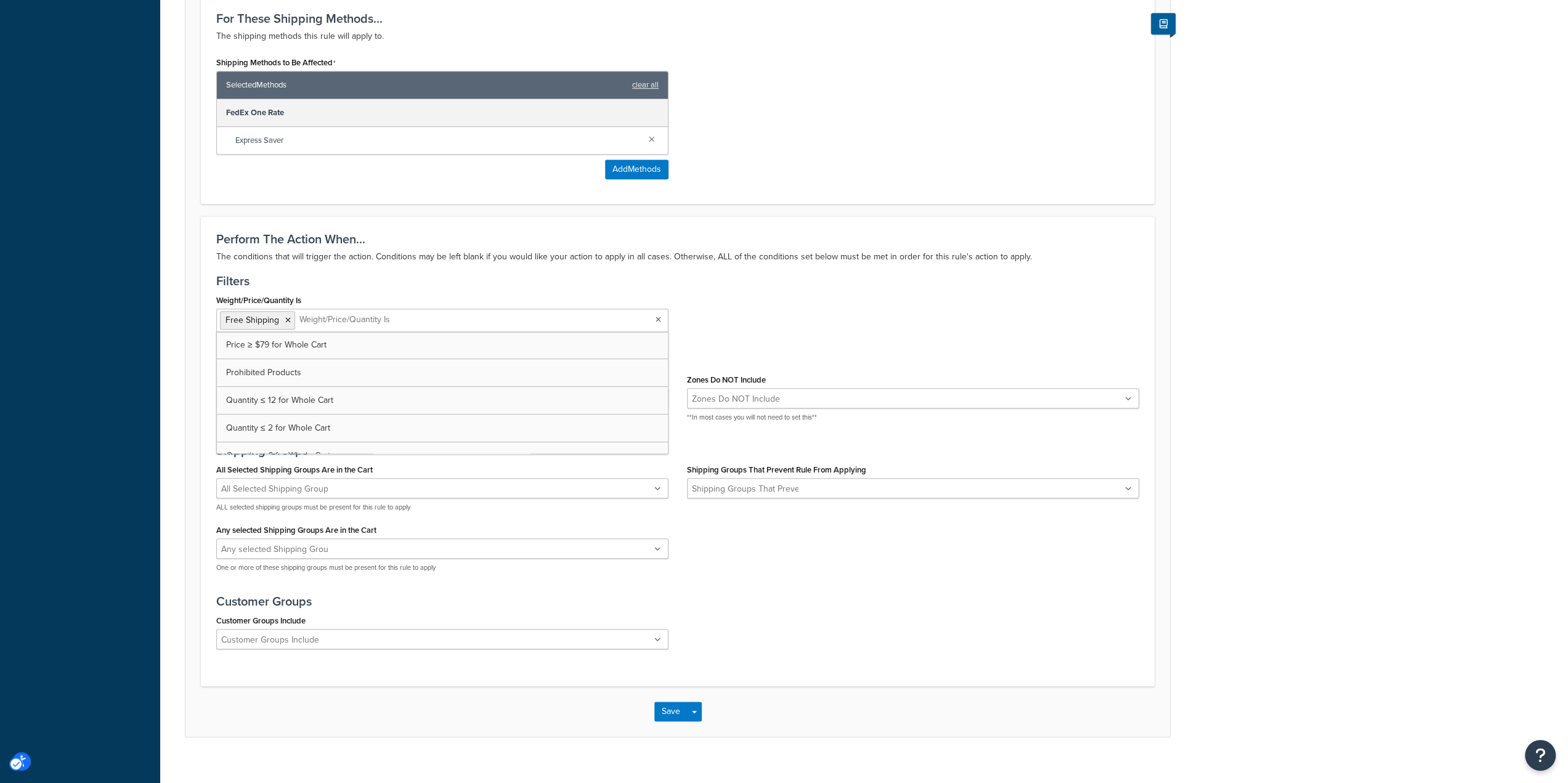
scroll to position [703, 0]
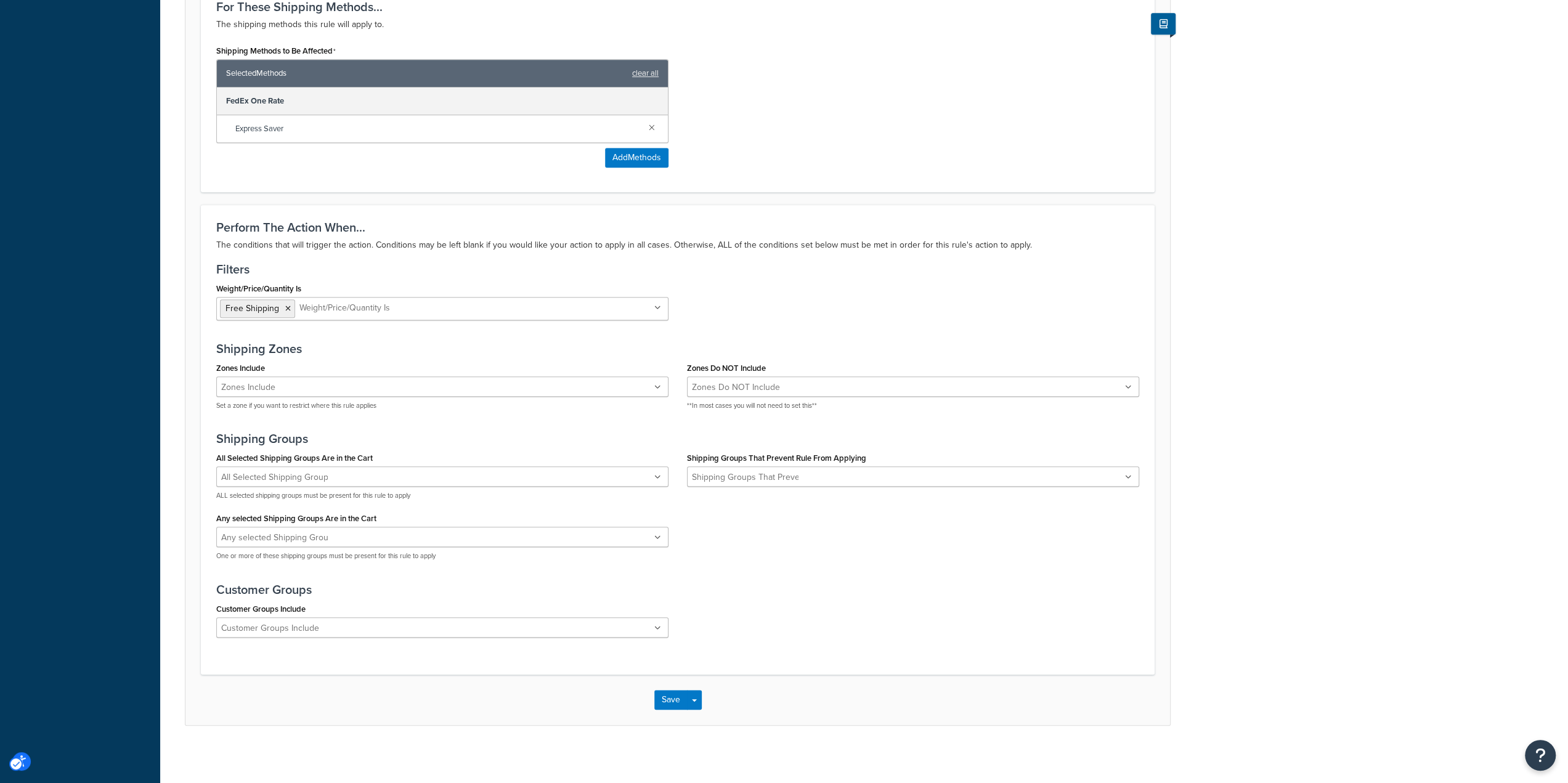
click at [838, 560] on div "All Selected Shipping Groups Are in the Cart Prohibited All Products not assign…" at bounding box center [678, 510] width 941 height 121
click at [677, 700] on button "Save" at bounding box center [671, 699] width 33 height 20
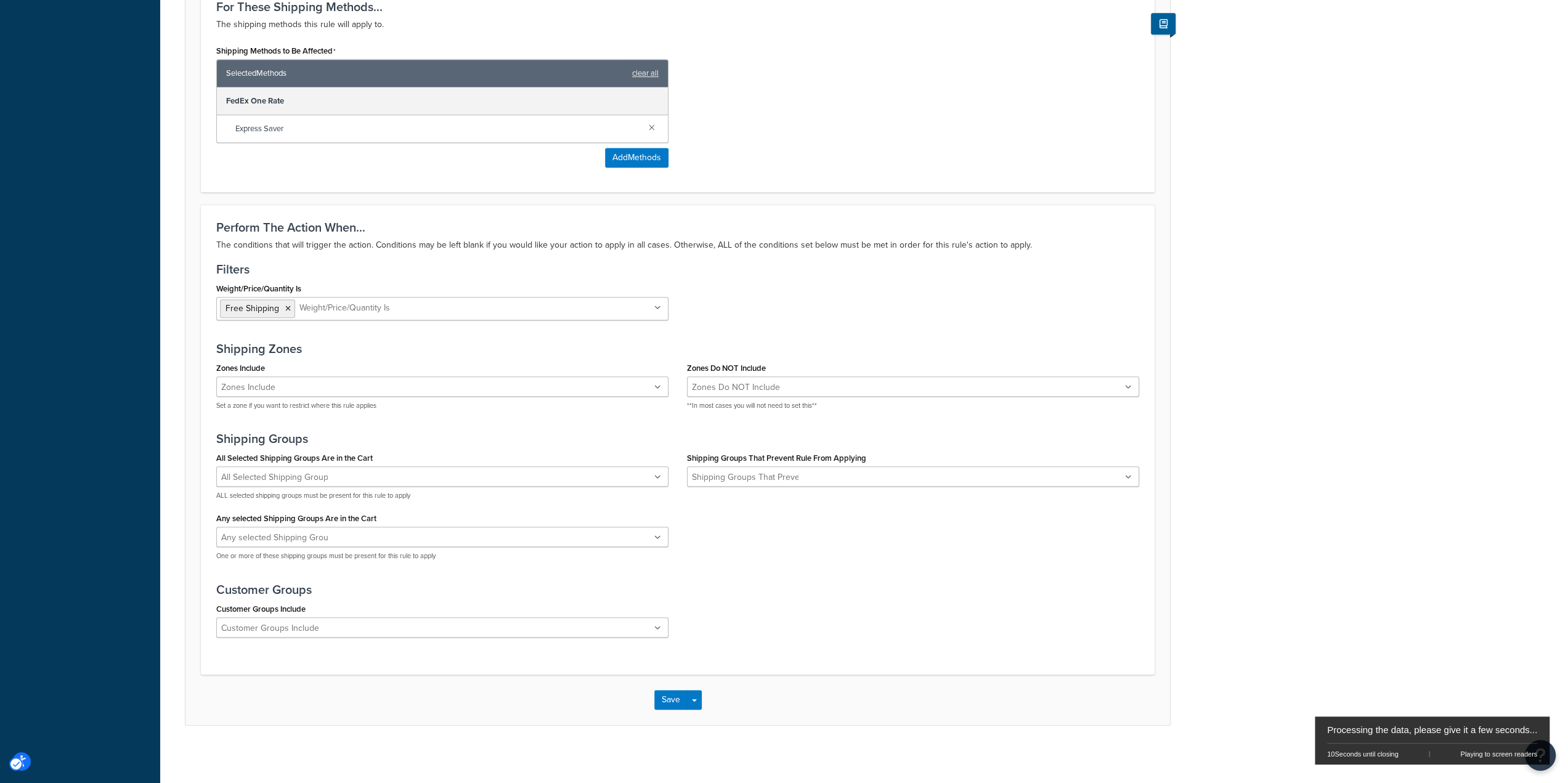
scroll to position [0, 0]
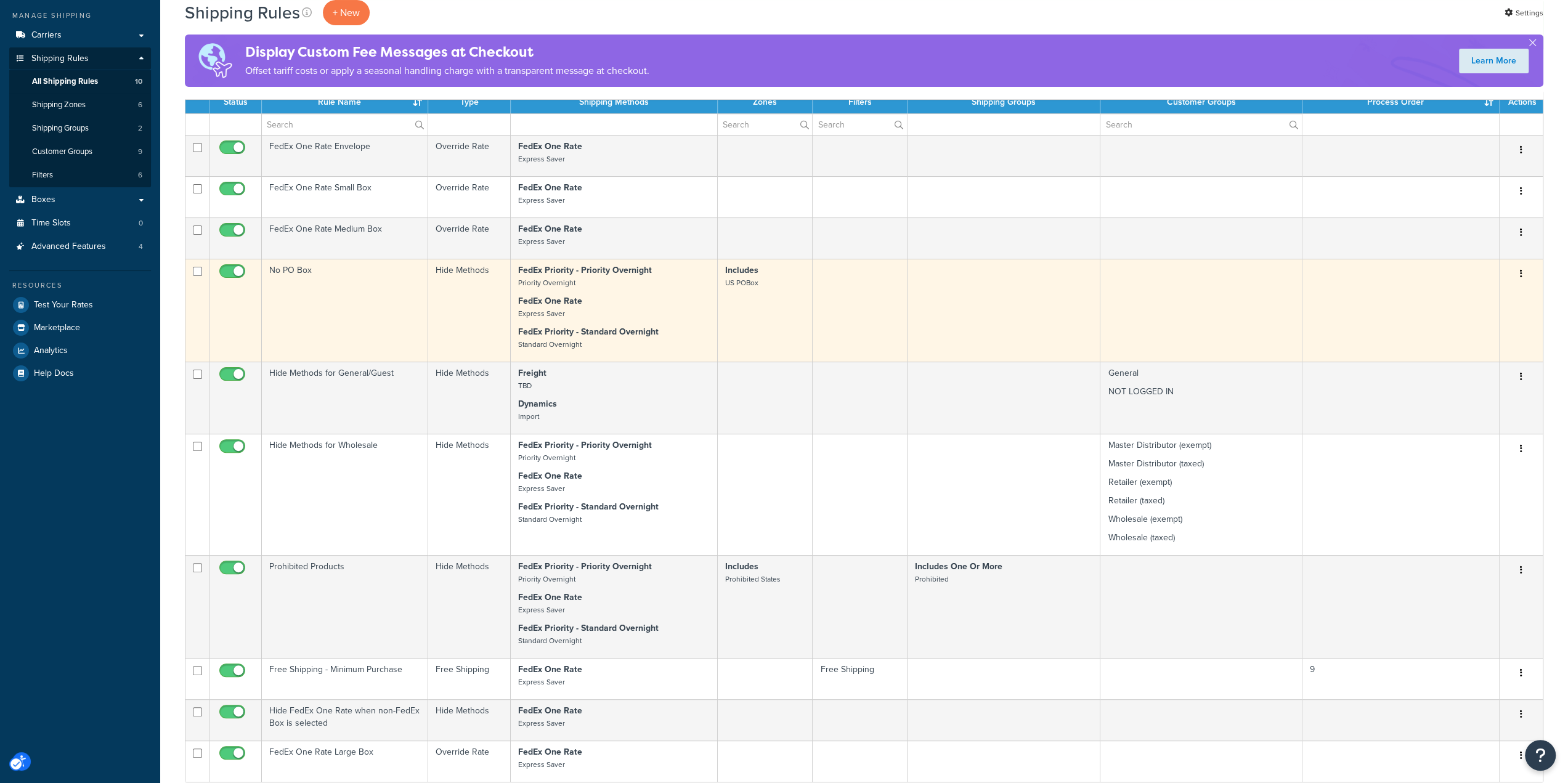
scroll to position [370, 0]
